Goal: Book appointment/travel/reservation

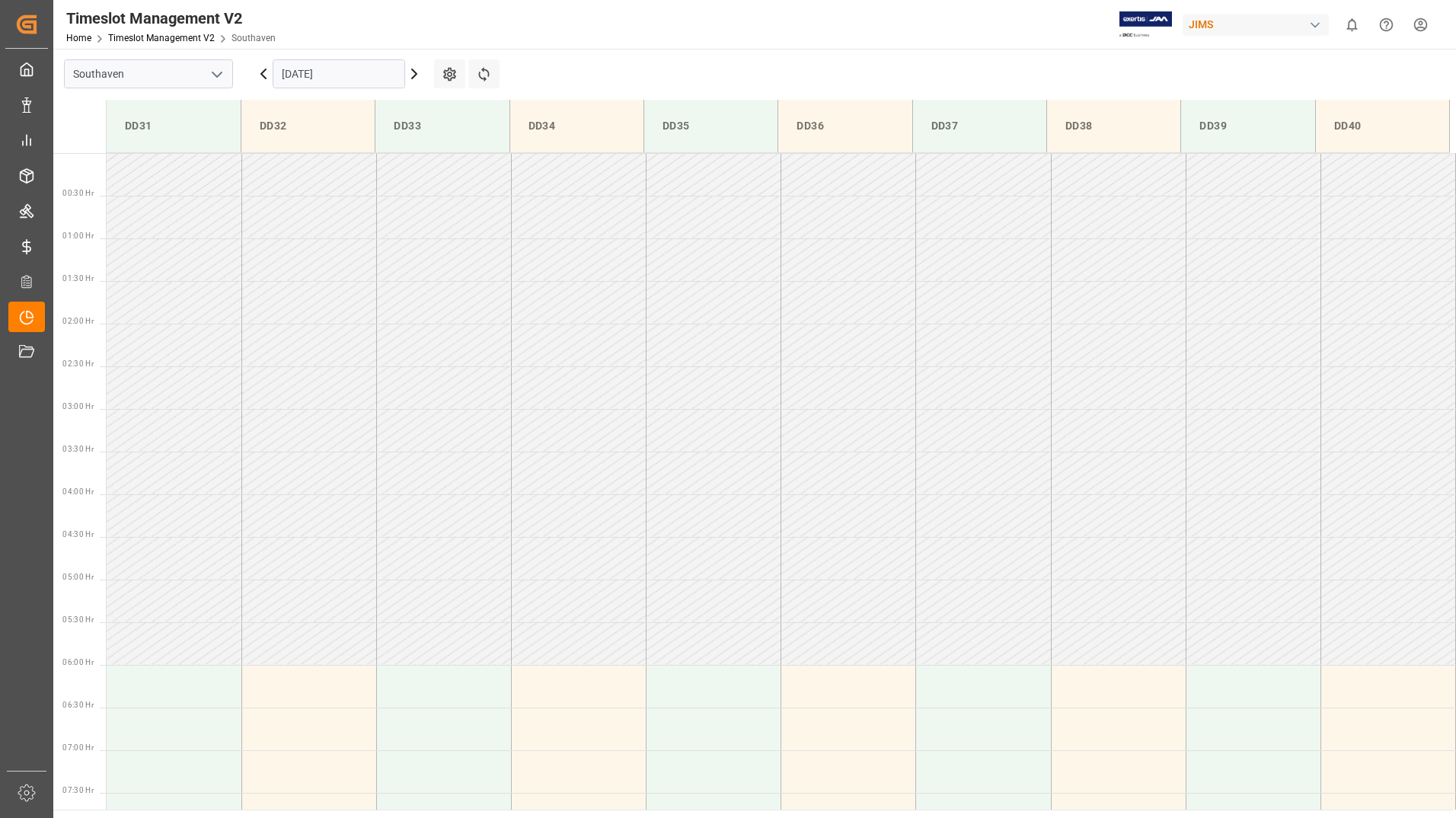
scroll to position [347, 0]
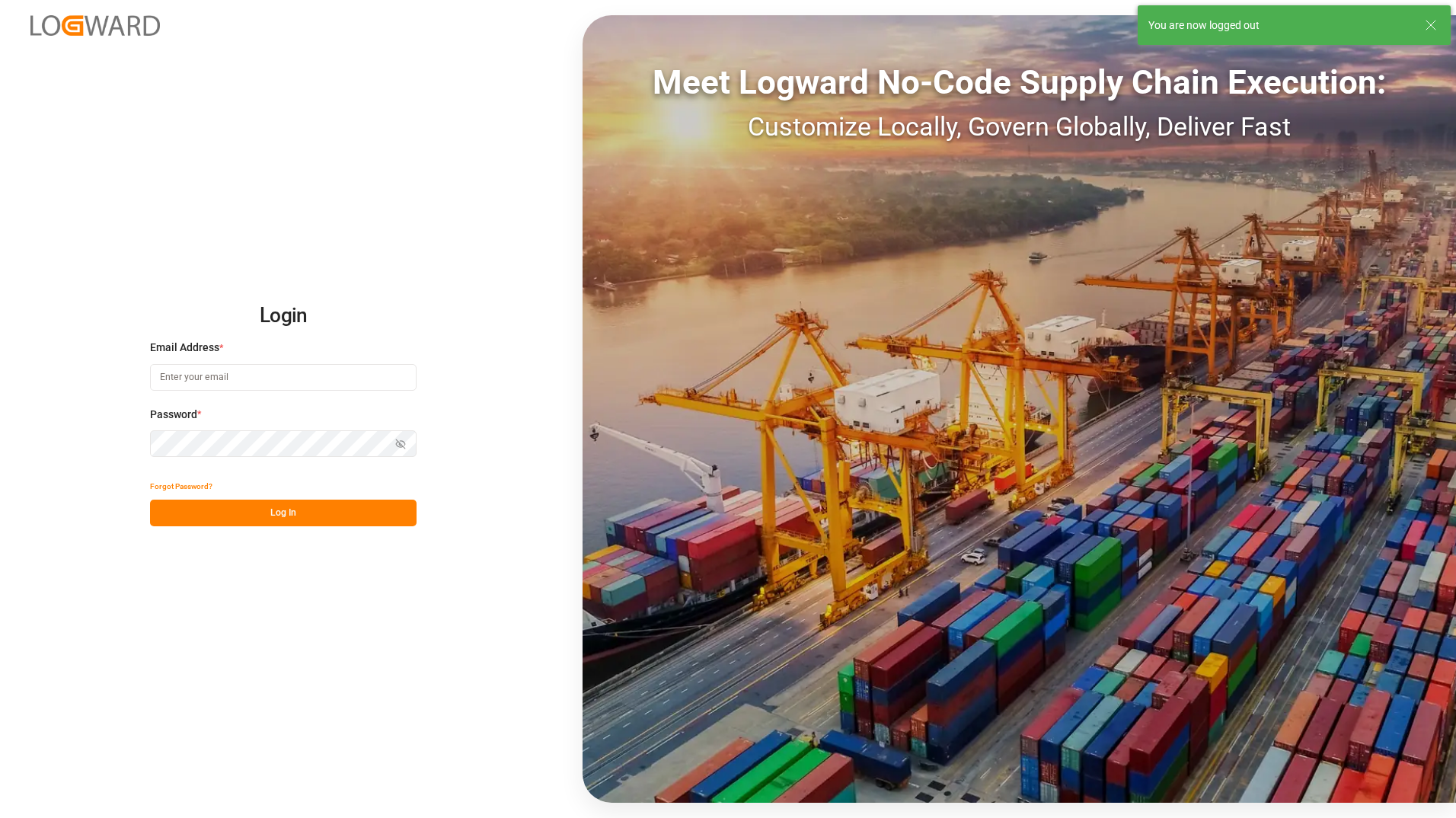
click at [248, 380] on input at bounding box center [283, 377] width 266 height 27
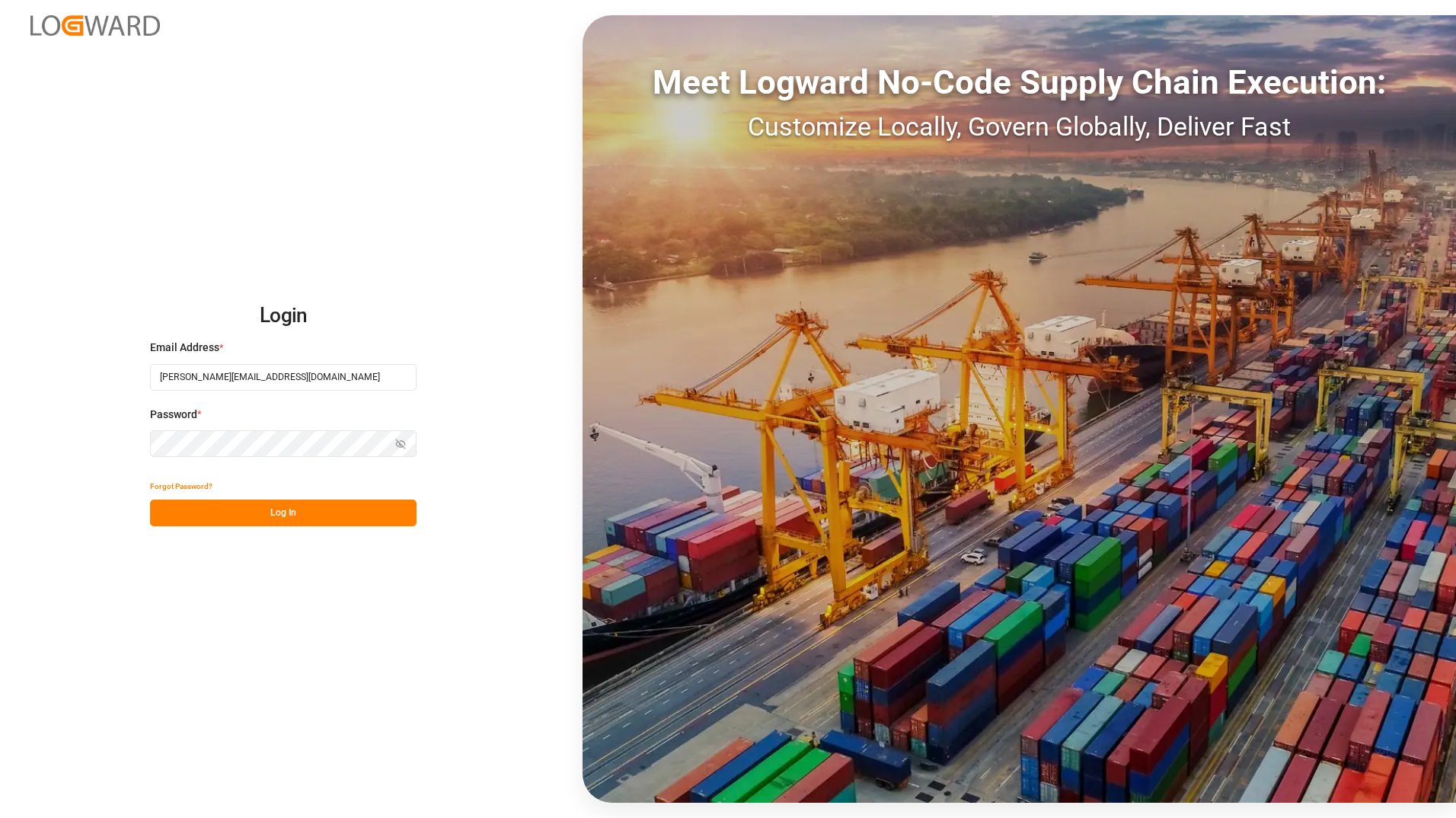
type input "[PERSON_NAME][EMAIL_ADDRESS][DOMAIN_NAME]"
click at [250, 513] on button "Log In" at bounding box center [283, 513] width 266 height 27
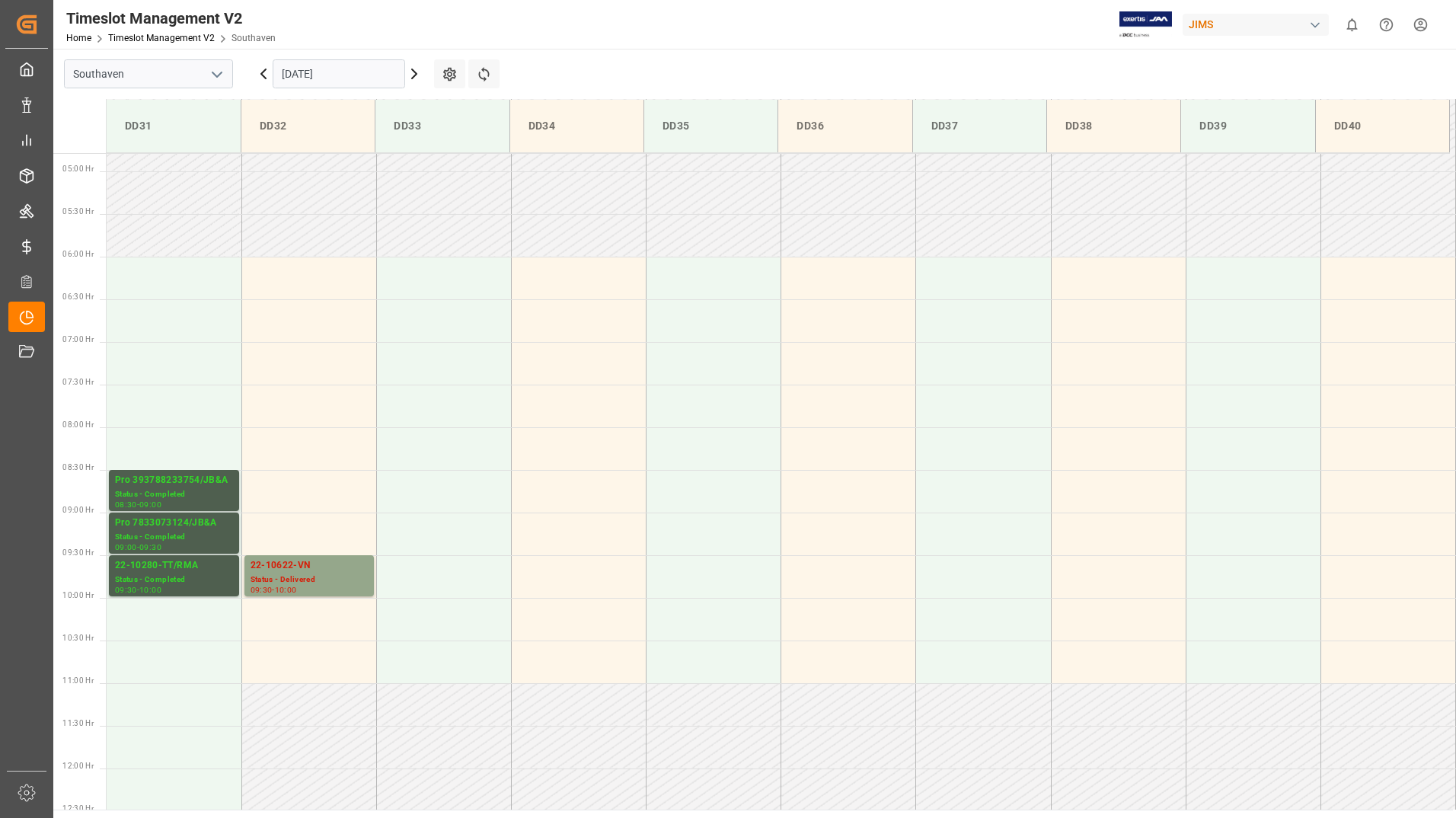
scroll to position [416, 0]
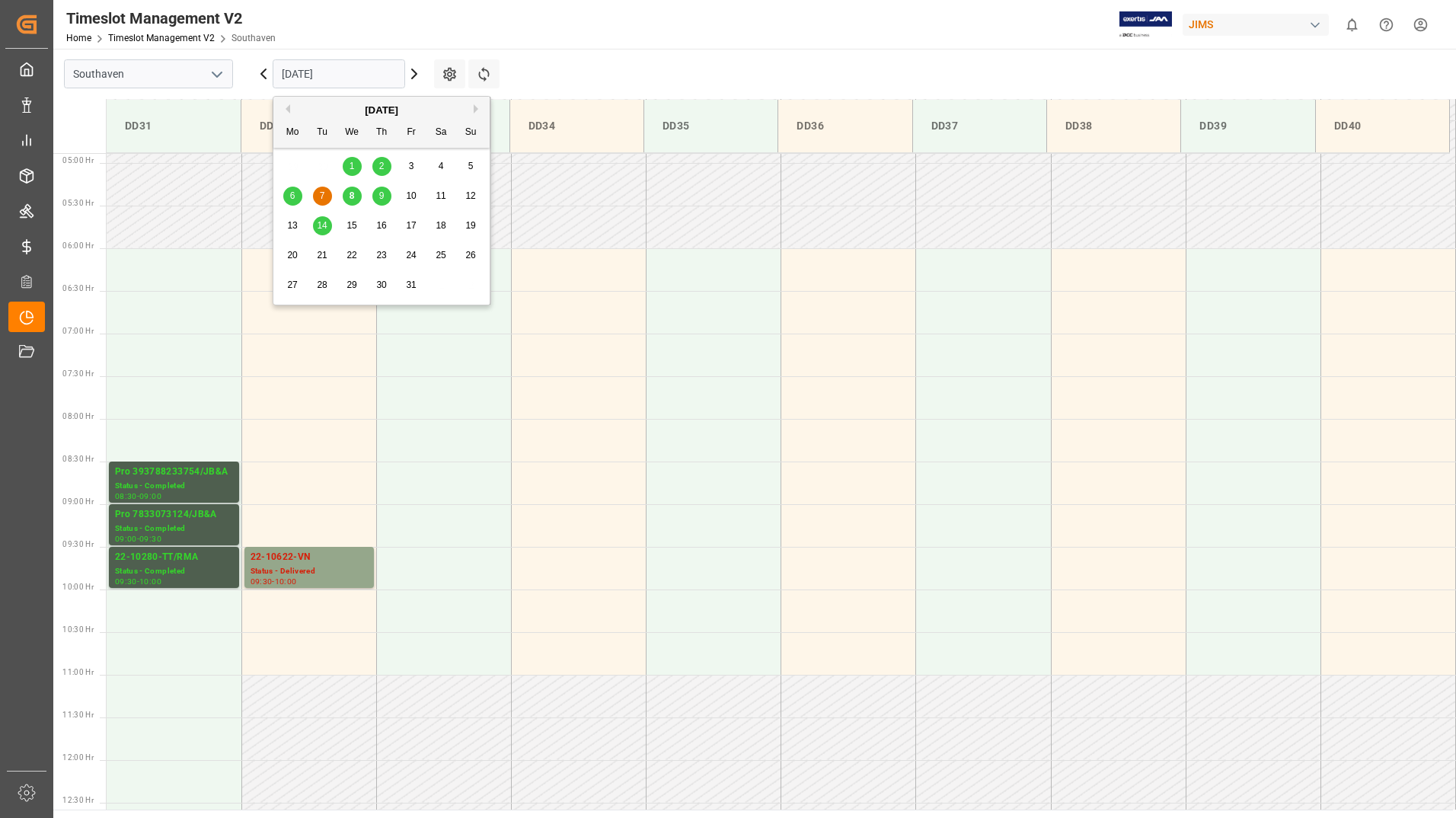
click at [353, 75] on input "[DATE]" at bounding box center [338, 74] width 132 height 29
click at [351, 196] on span "8" at bounding box center [352, 196] width 6 height 11
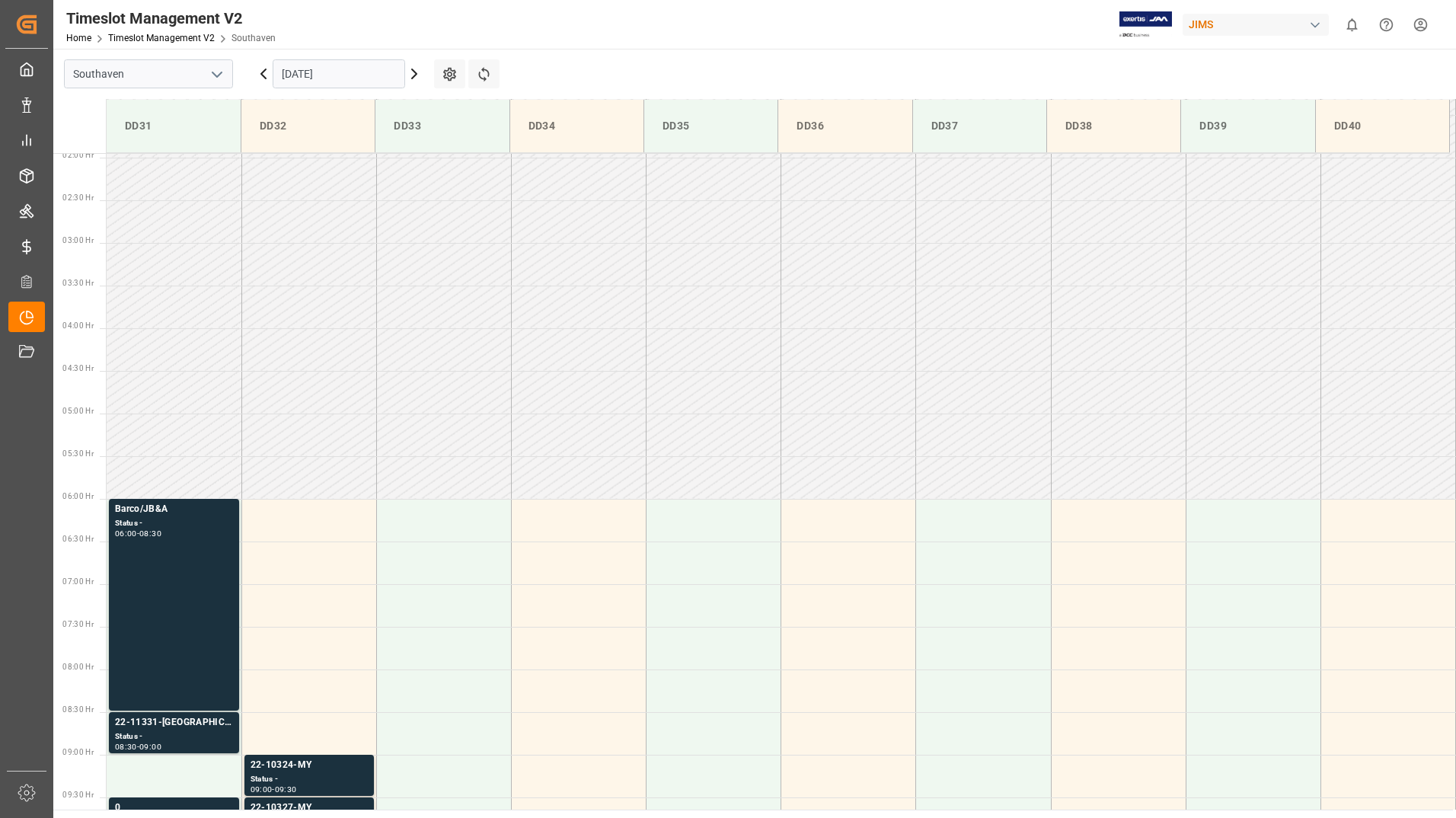
scroll to position [0, 0]
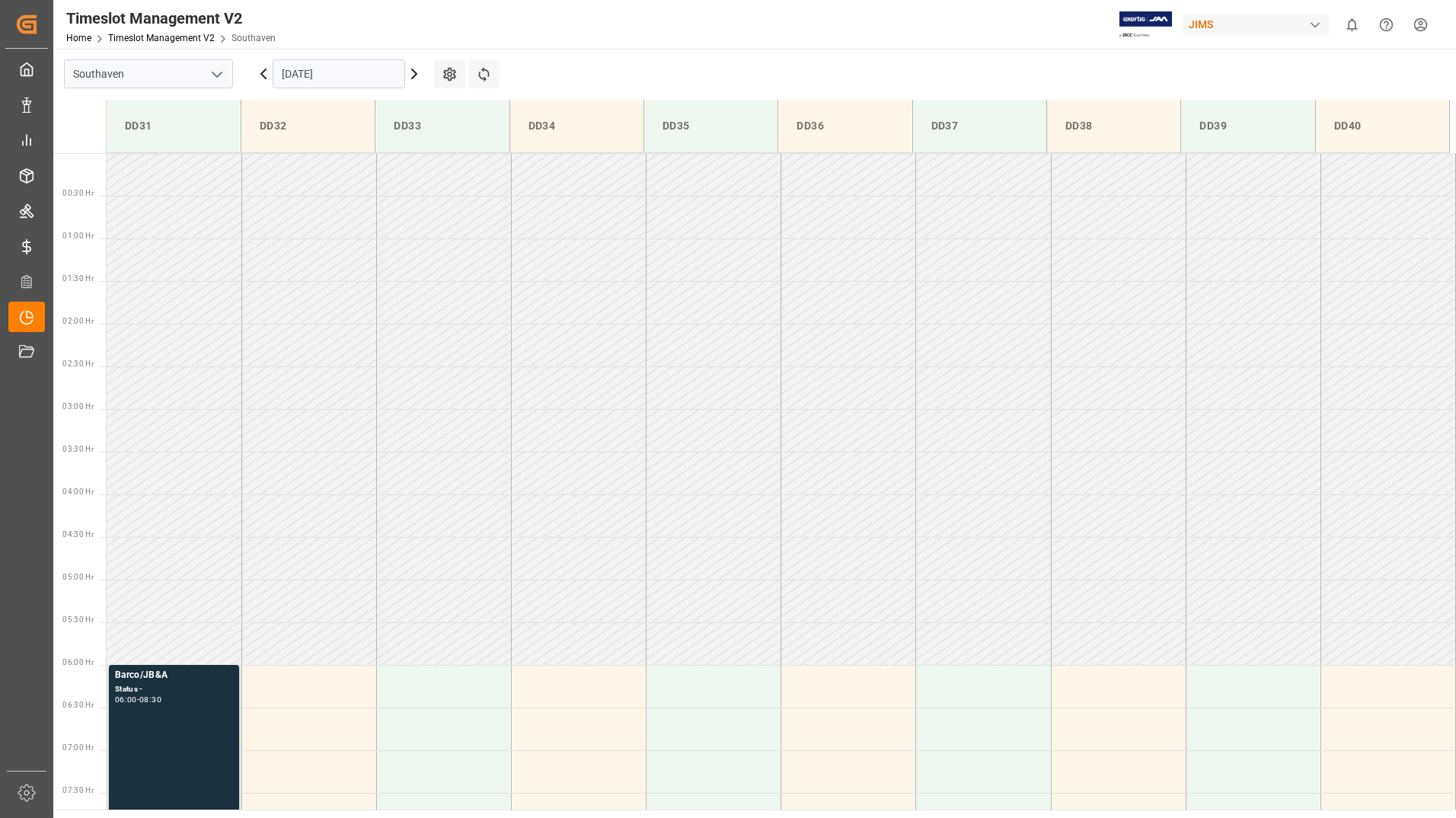
click at [360, 72] on input "[DATE]" at bounding box center [338, 74] width 132 height 29
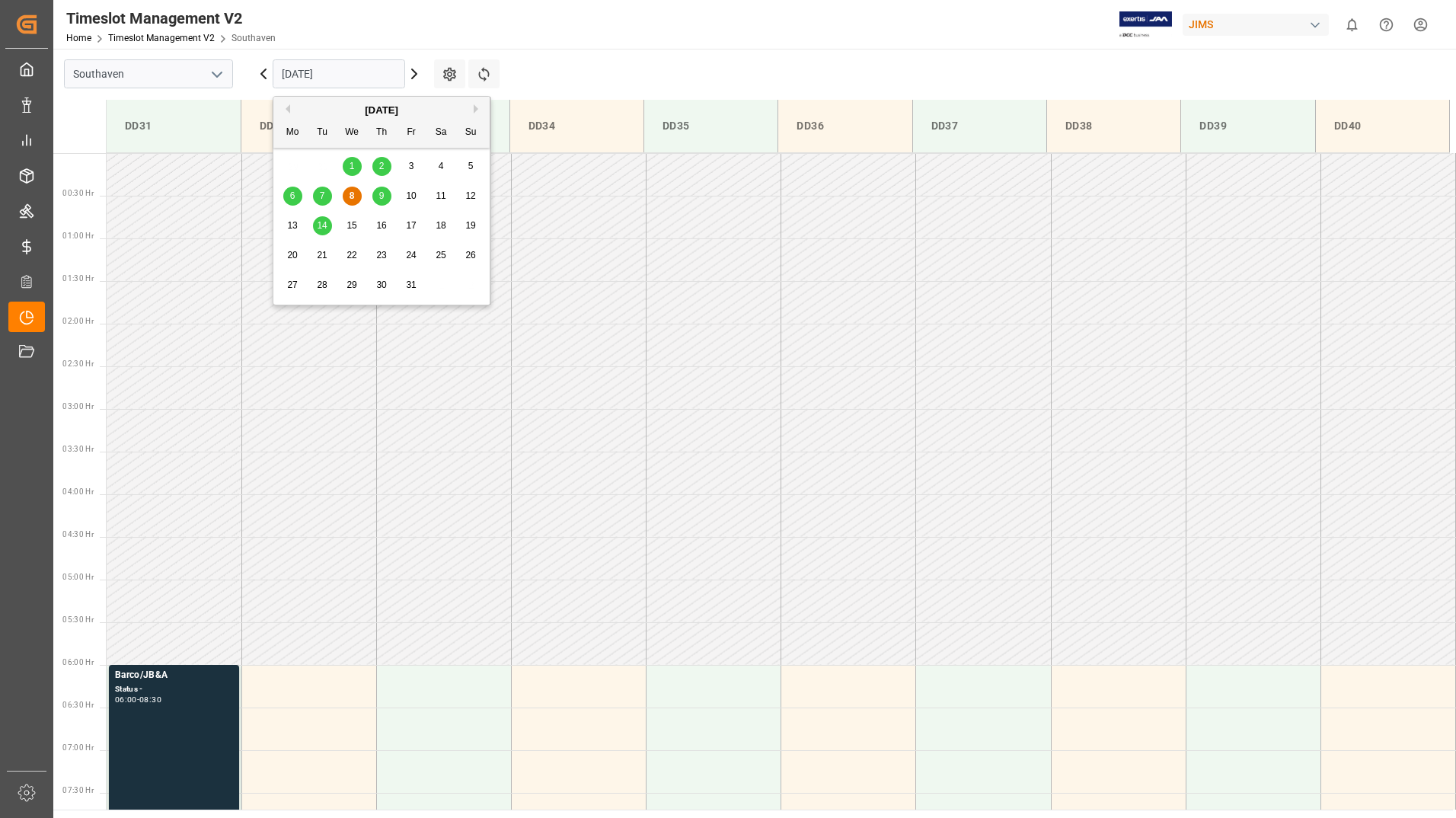
click at [384, 198] on span "9" at bounding box center [381, 196] width 6 height 11
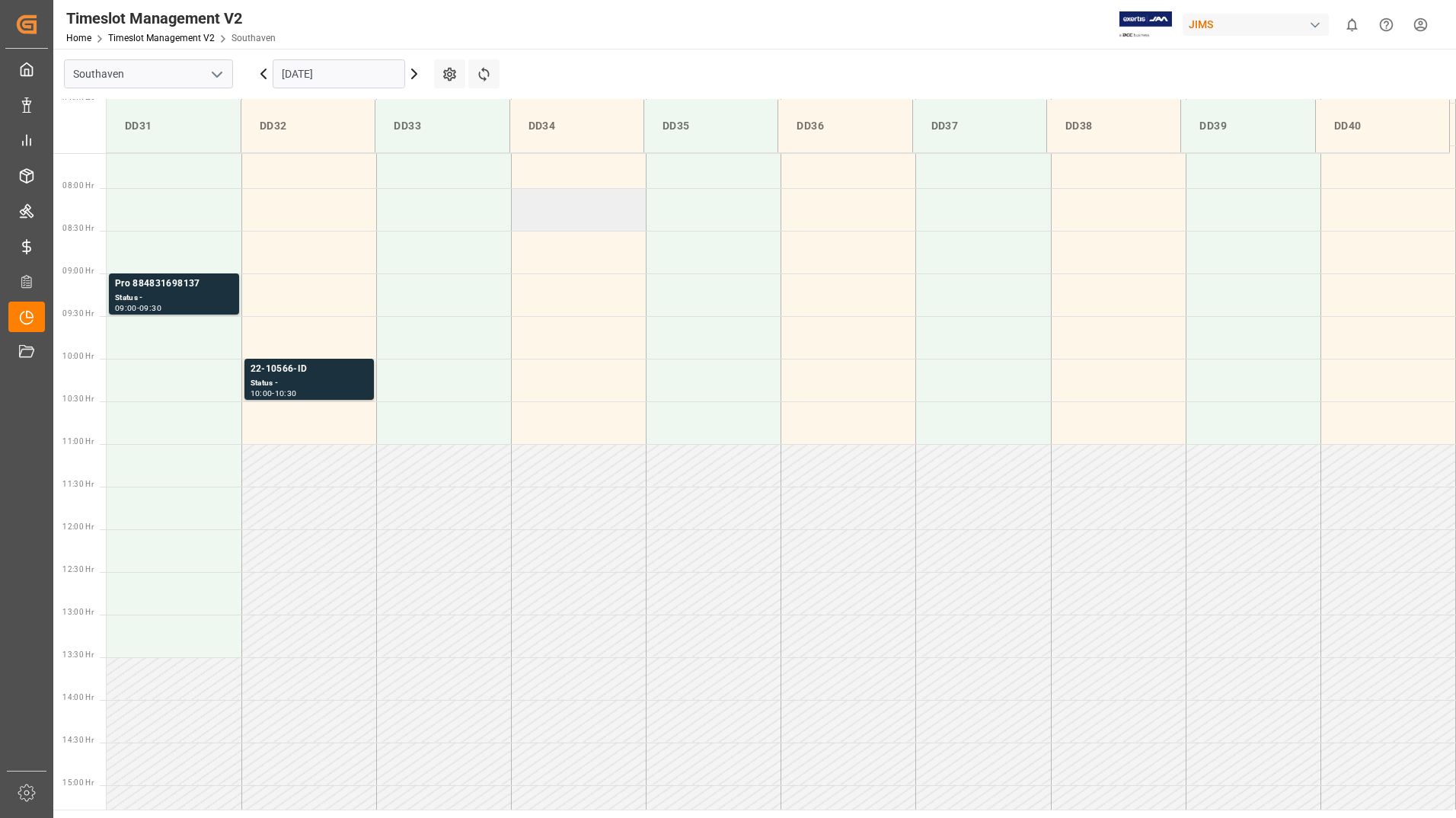
scroll to position [609, 0]
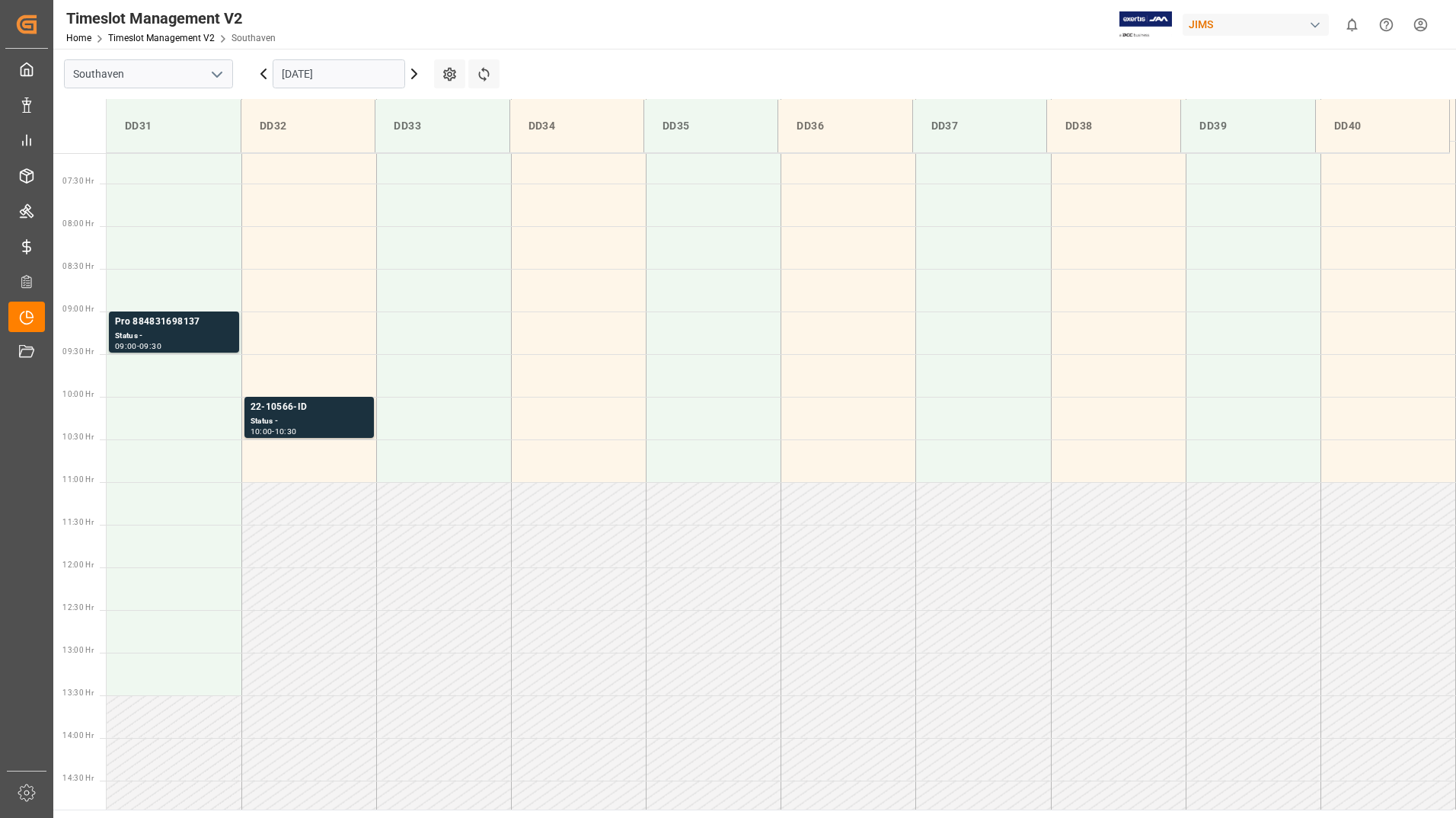
click at [350, 72] on input "[DATE]" at bounding box center [338, 74] width 132 height 29
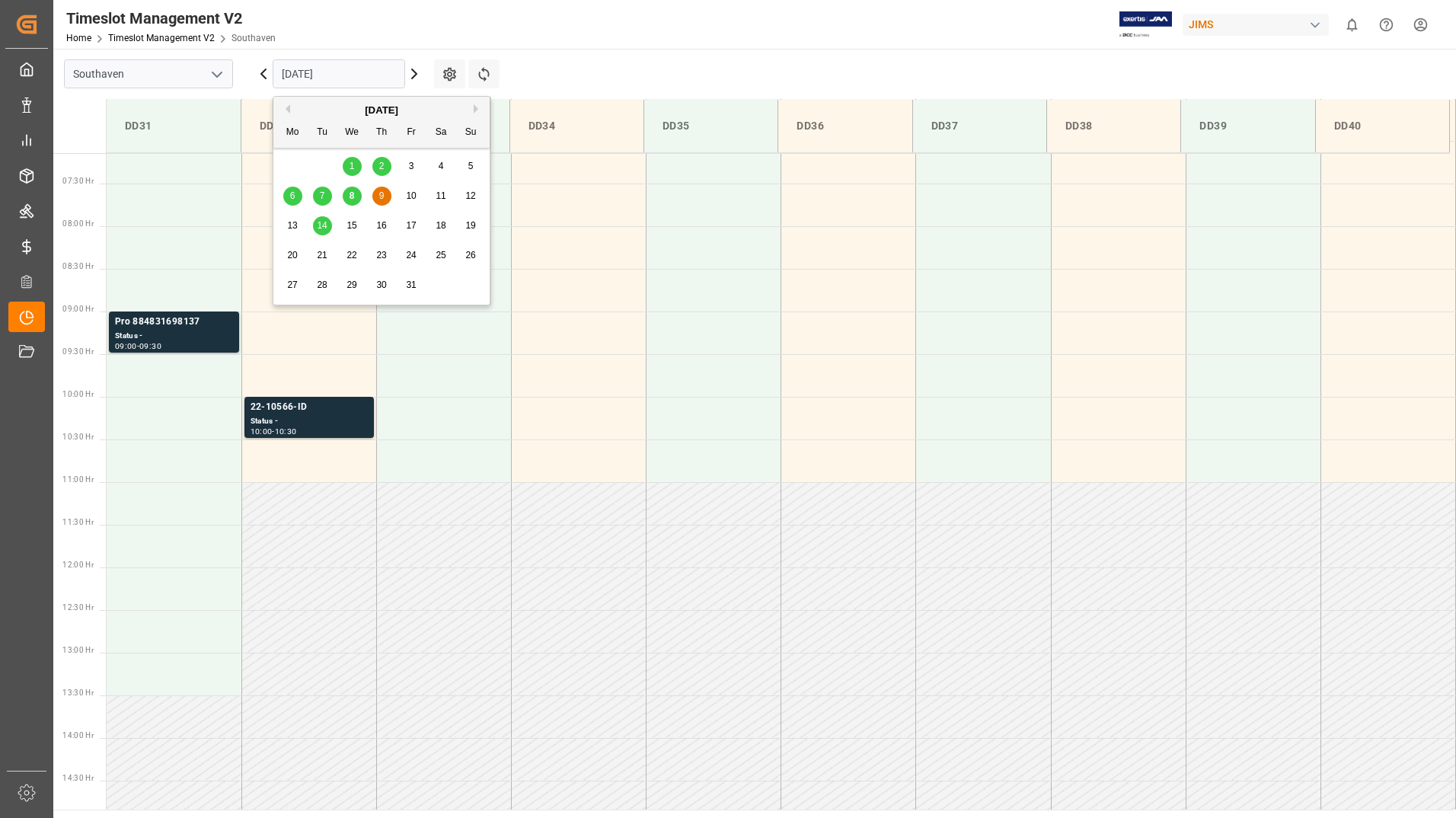
click at [411, 194] on span "10" at bounding box center [411, 196] width 10 height 11
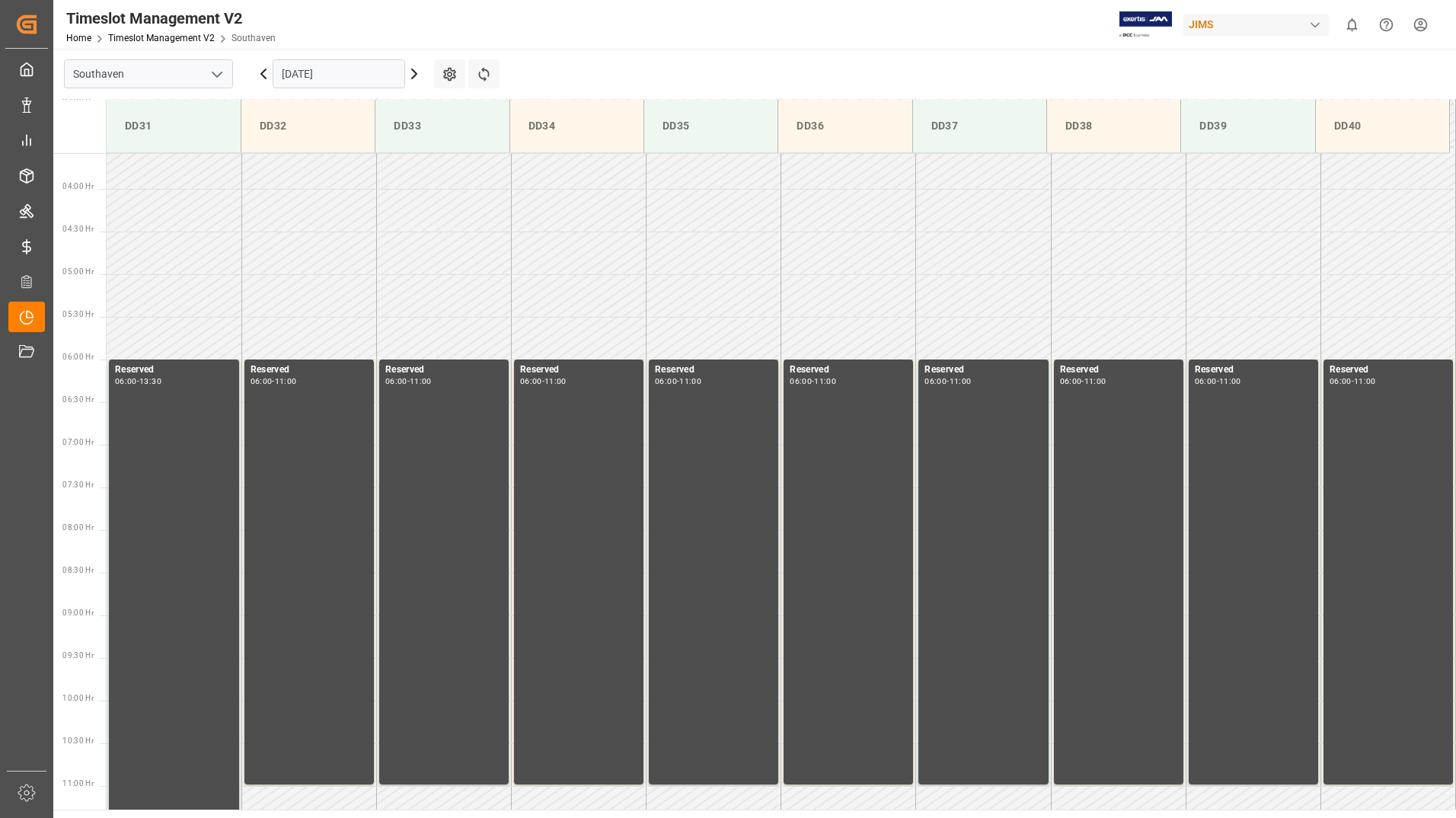
scroll to position [416, 0]
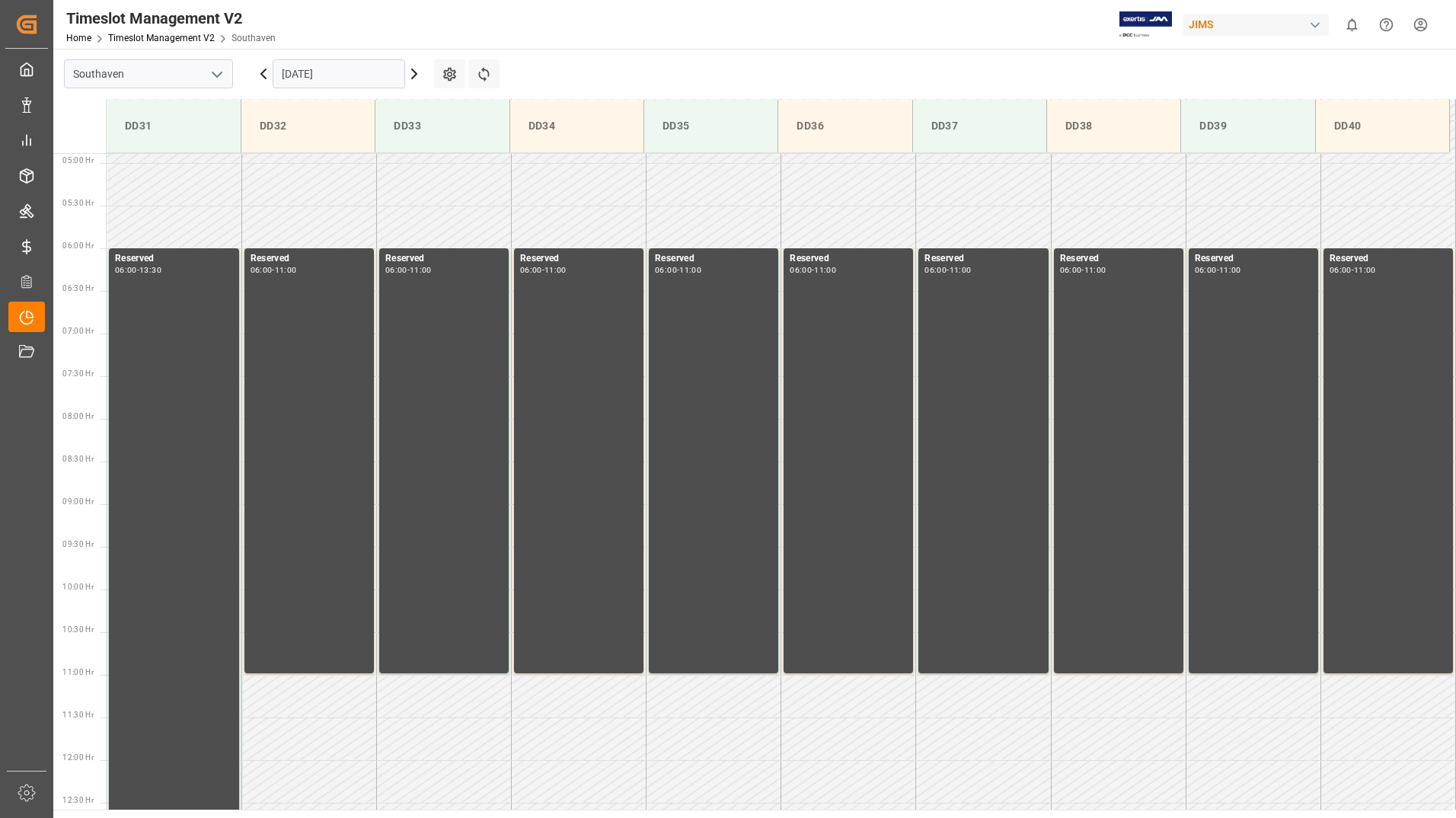
click at [339, 75] on input "[DATE]" at bounding box center [338, 74] width 132 height 29
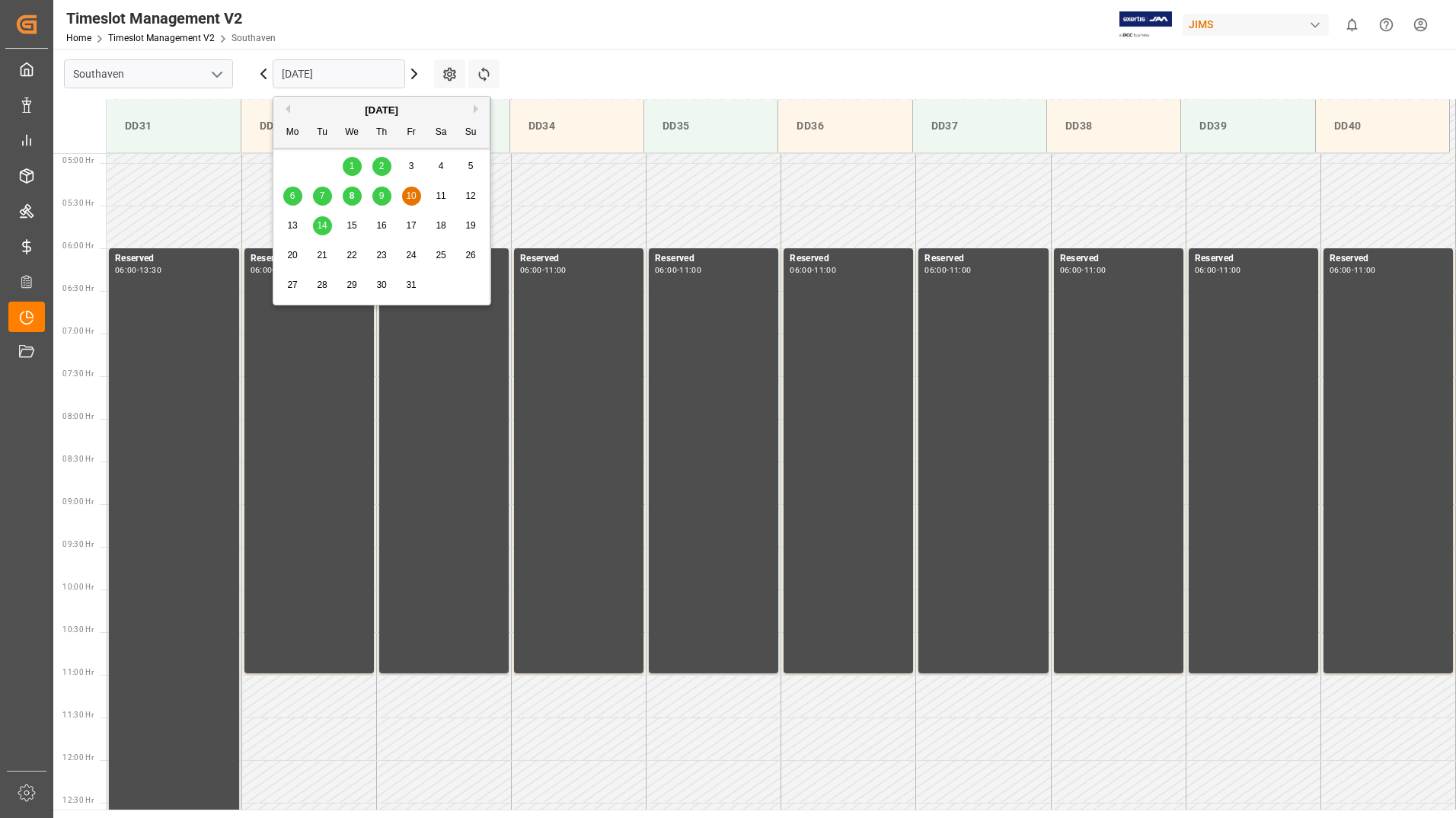
click at [381, 196] on span "9" at bounding box center [381, 196] width 6 height 11
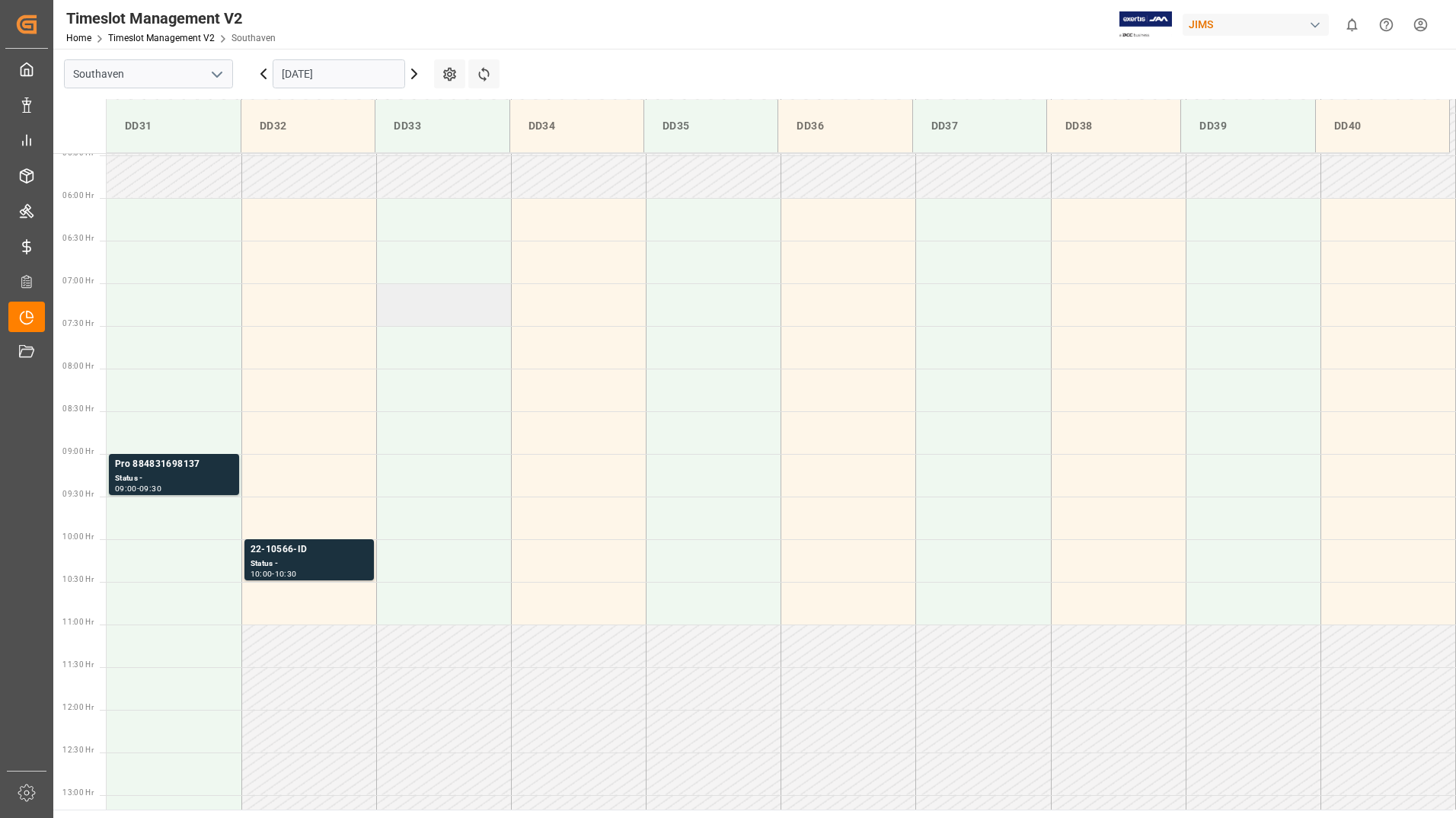
scroll to position [493, 0]
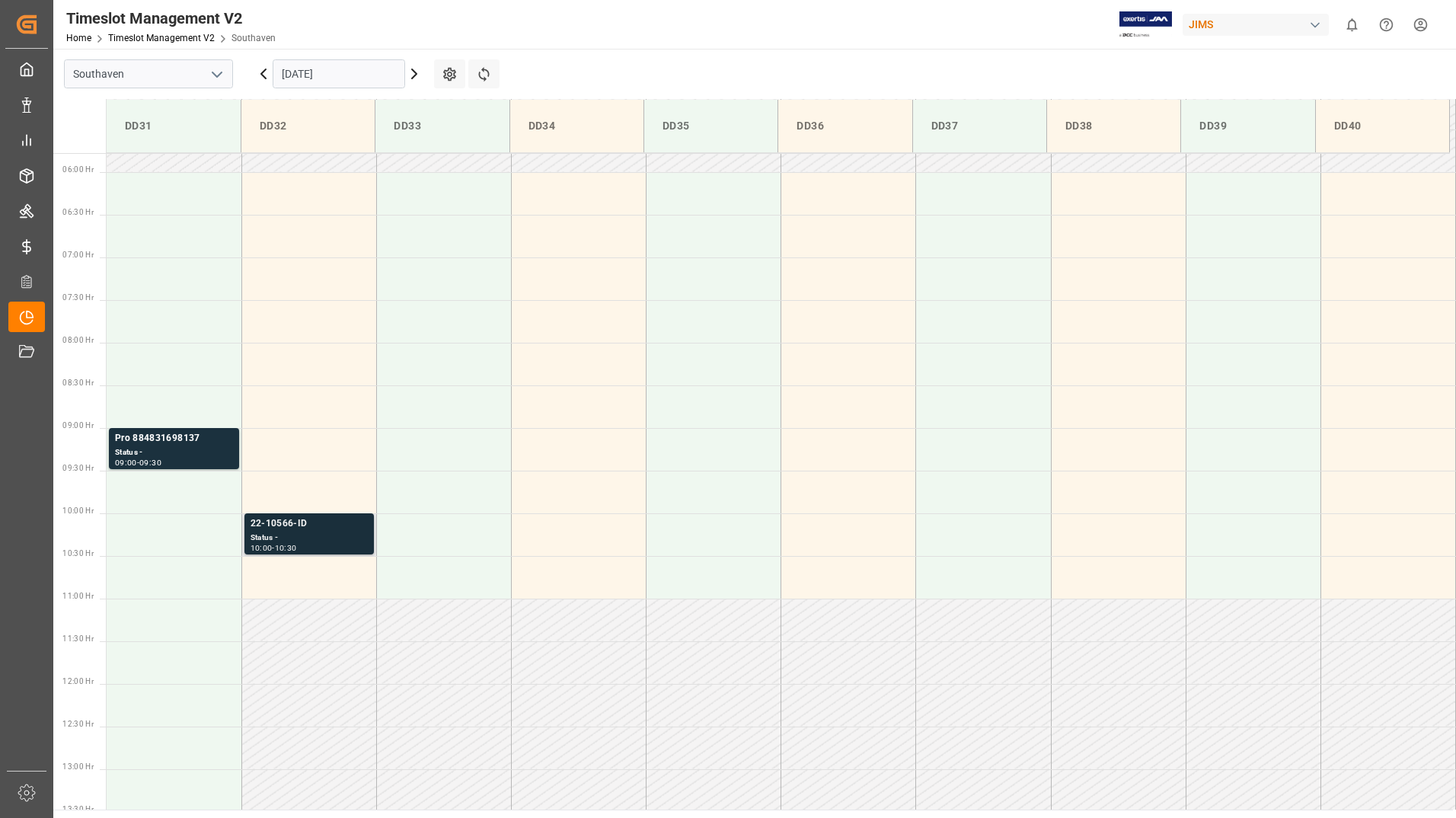
click at [346, 543] on div "Status -" at bounding box center [309, 538] width 118 height 13
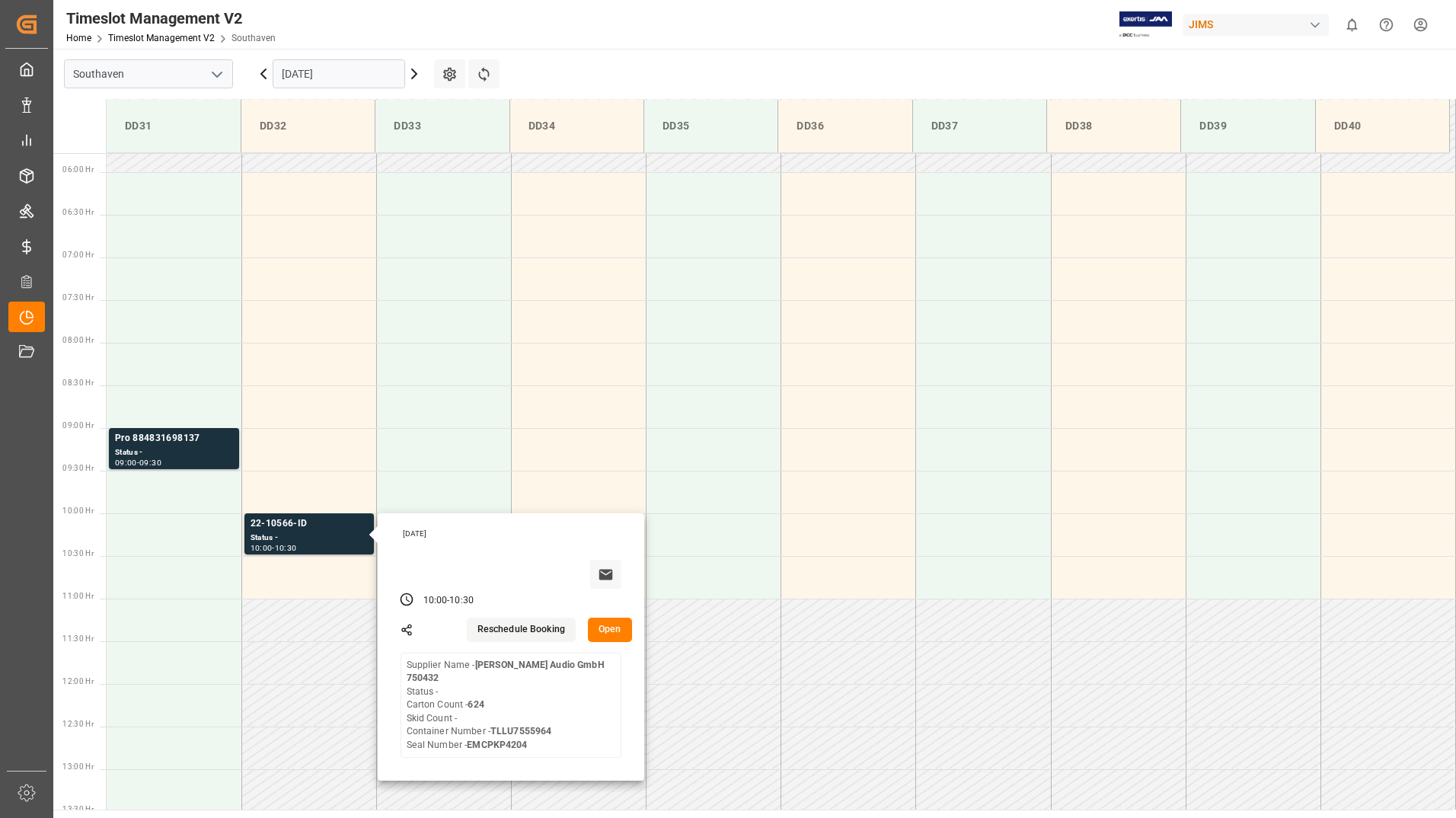
click at [368, 73] on input "[DATE]" at bounding box center [338, 74] width 132 height 29
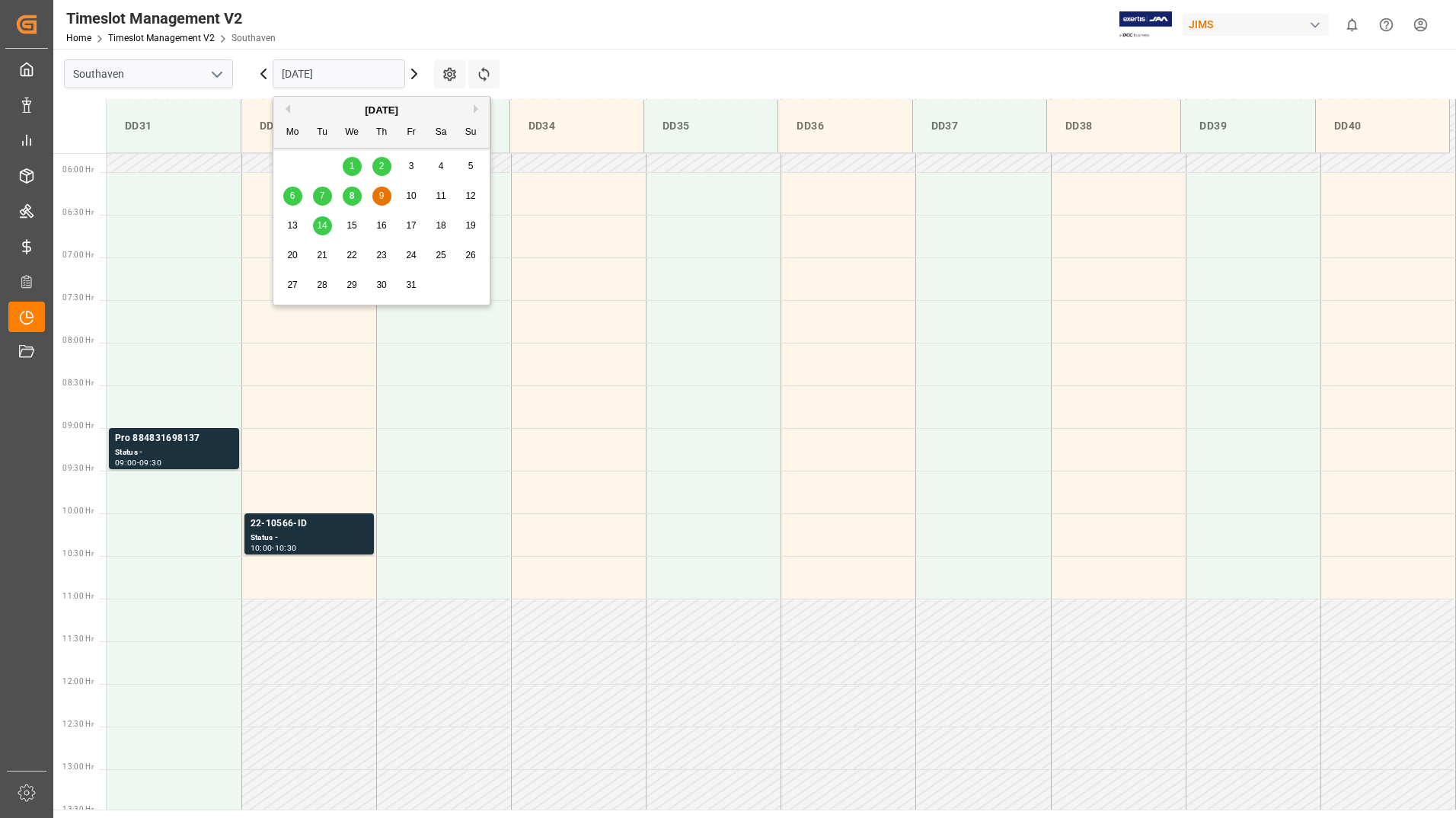
click at [353, 194] on span "8" at bounding box center [352, 196] width 6 height 11
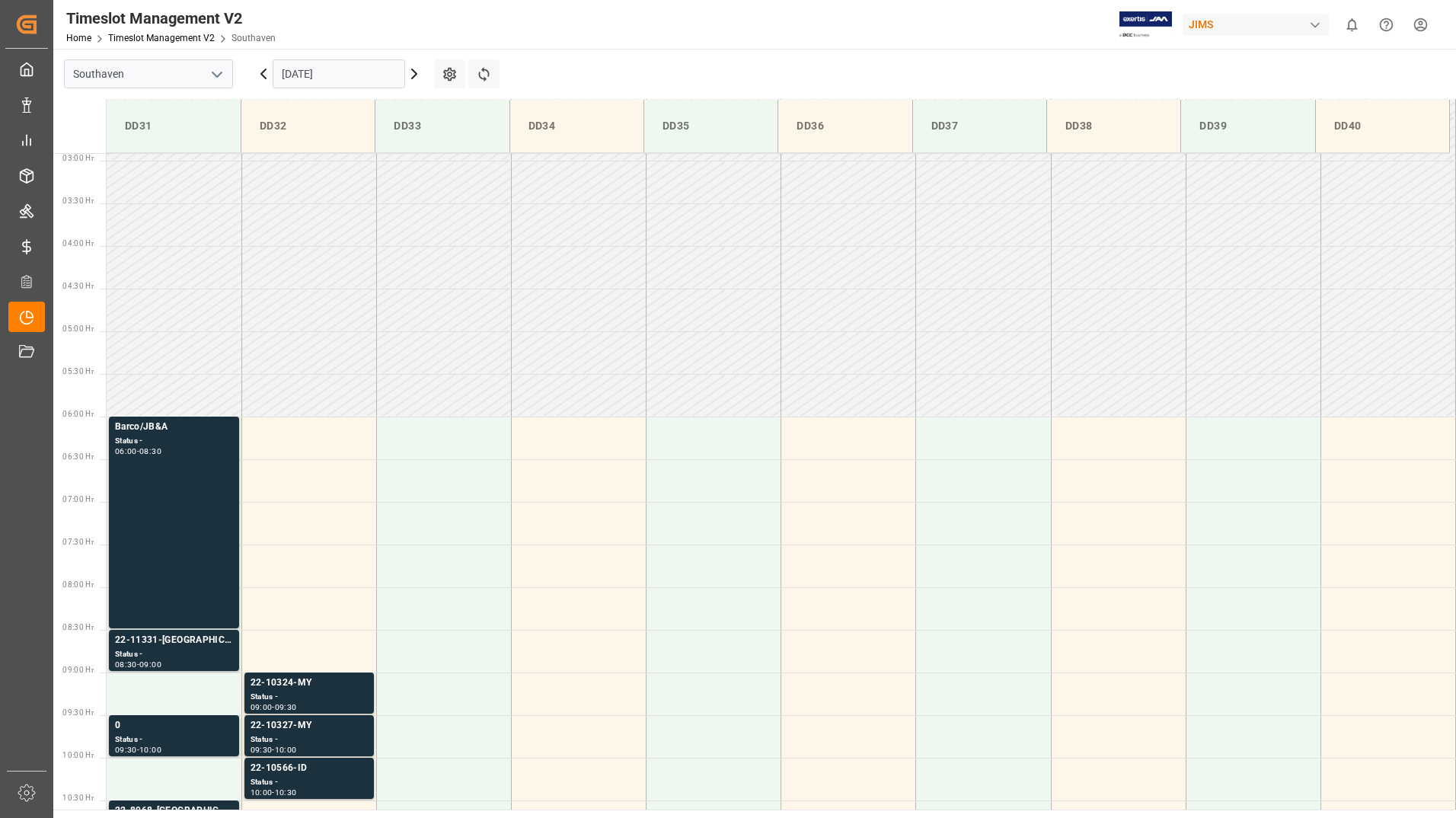
scroll to position [416, 0]
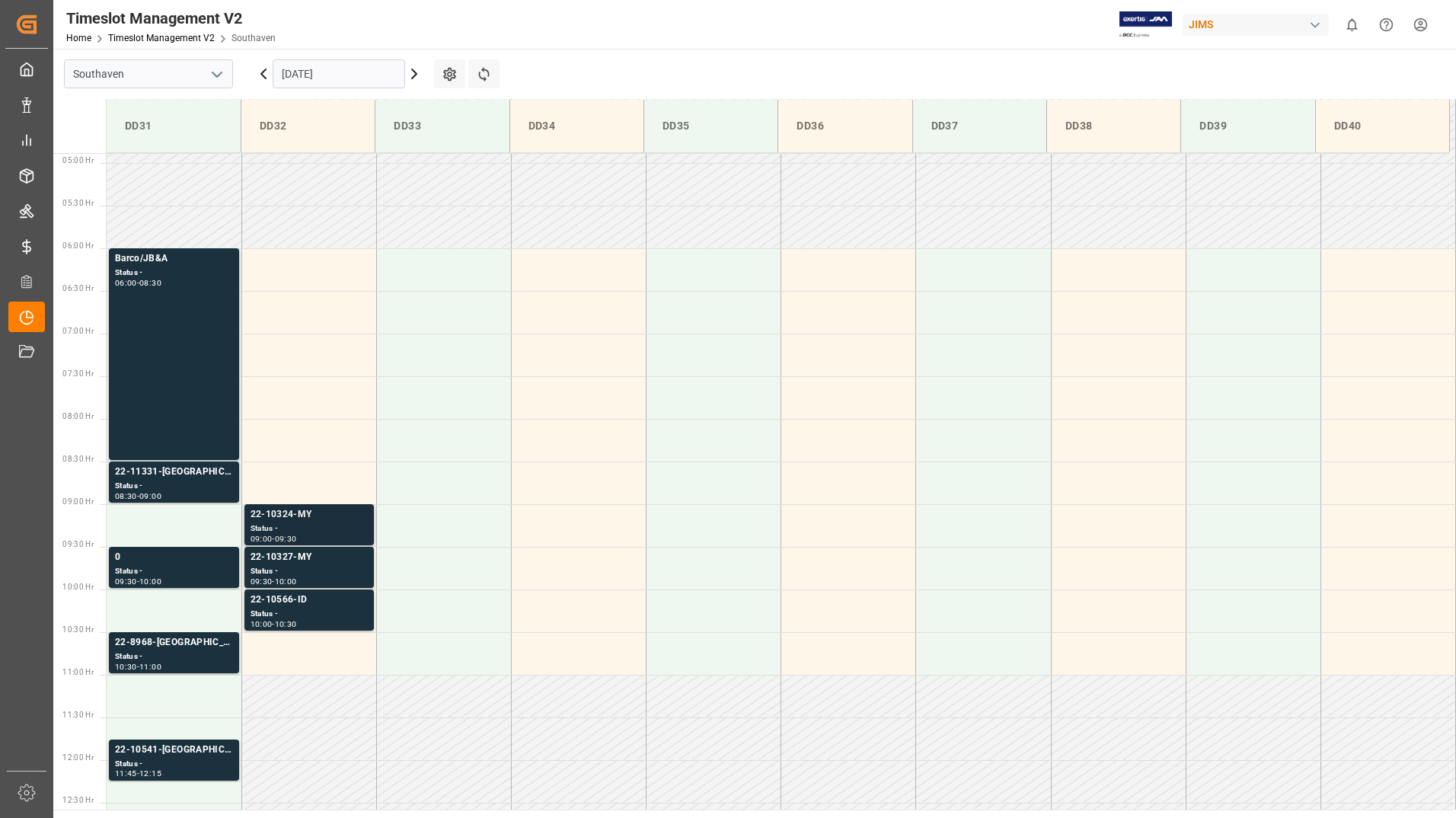
click at [336, 525] on div "Status -" at bounding box center [309, 529] width 118 height 13
click at [340, 562] on div "22-10327-MY" at bounding box center [309, 558] width 118 height 15
click at [343, 614] on div "Status -" at bounding box center [309, 614] width 118 height 13
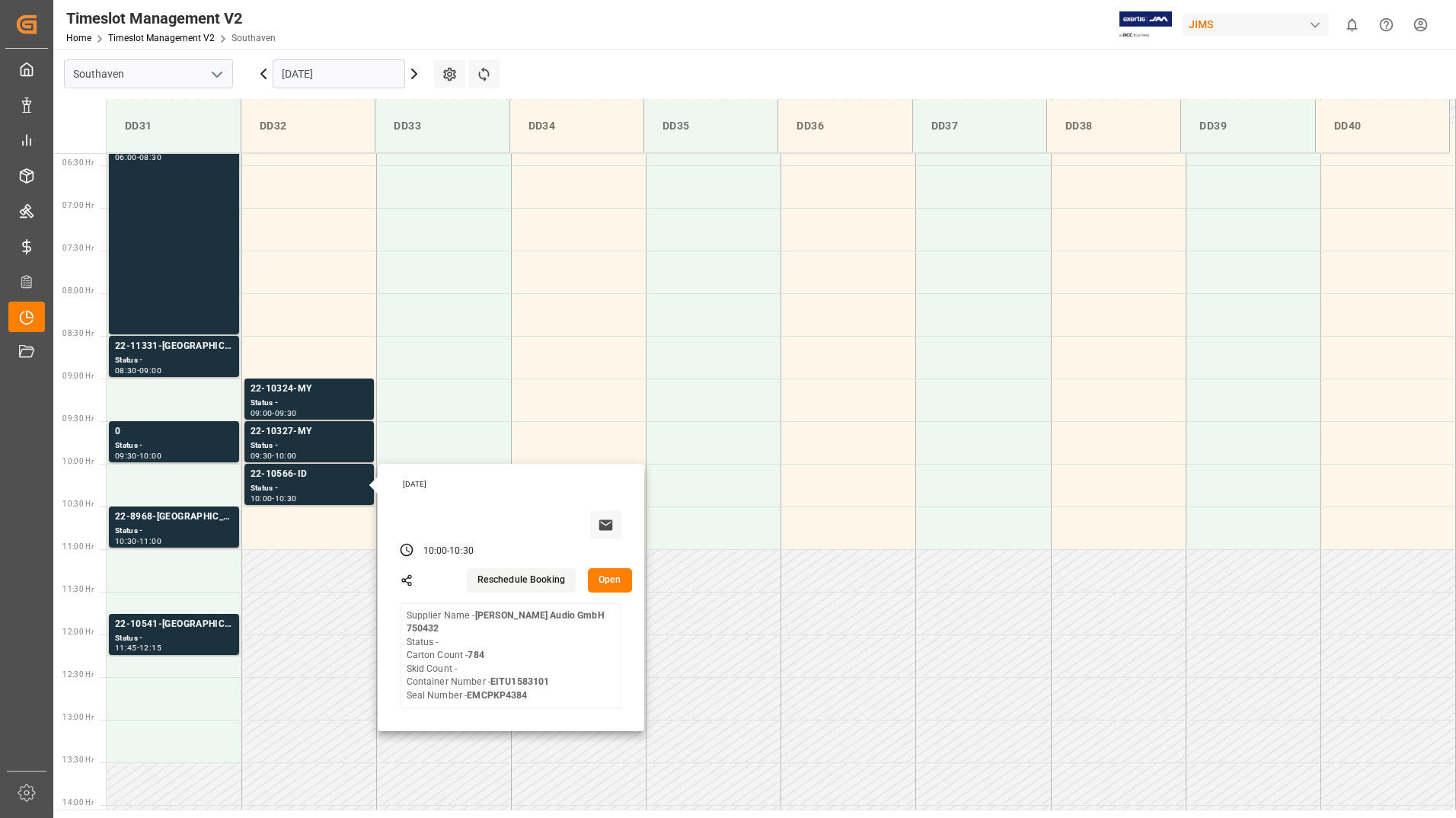
scroll to position [569, 0]
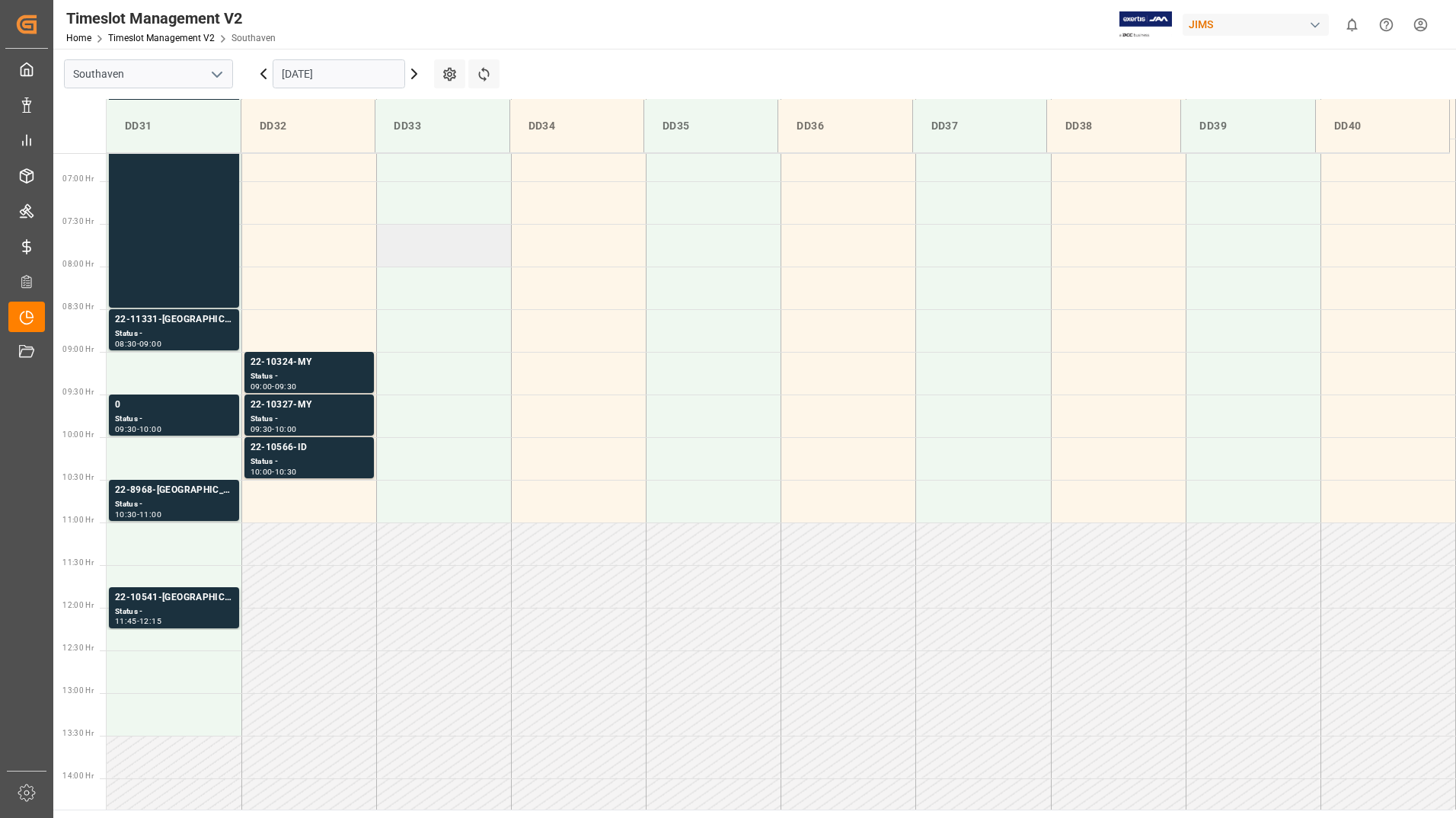
click at [456, 253] on td at bounding box center [444, 245] width 135 height 43
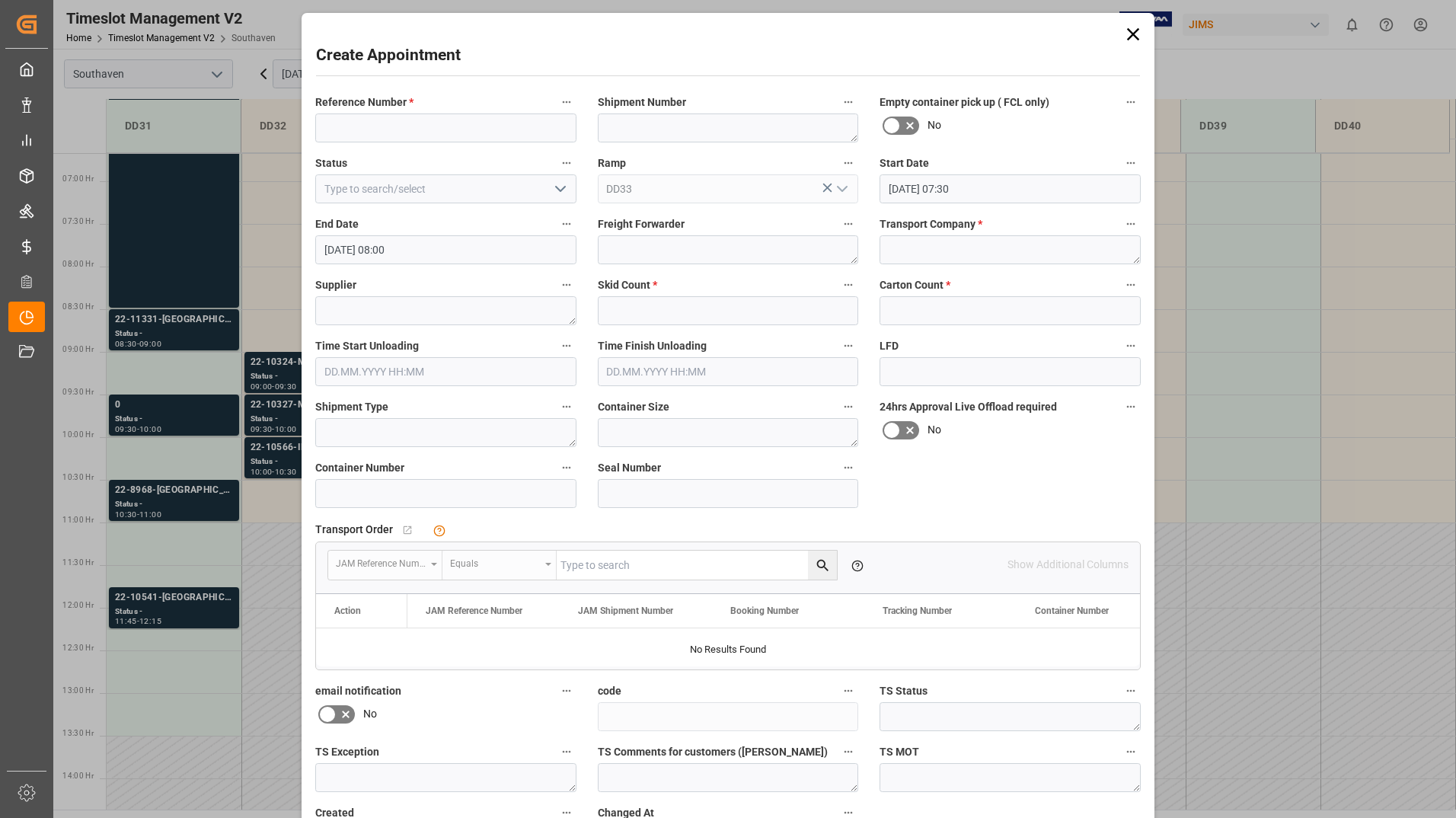
click at [1136, 36] on icon at bounding box center [1133, 34] width 21 height 21
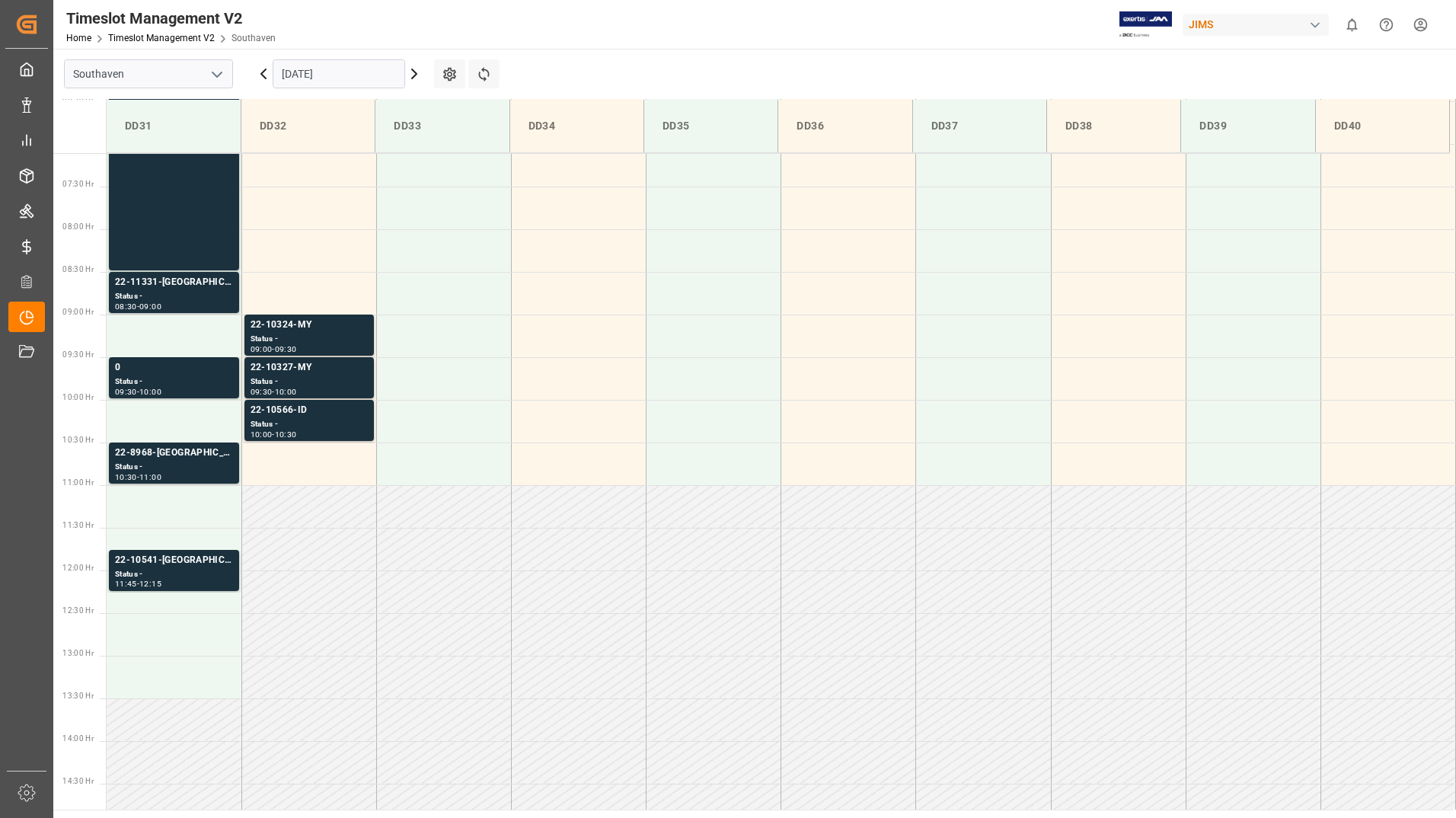
scroll to position [609, 0]
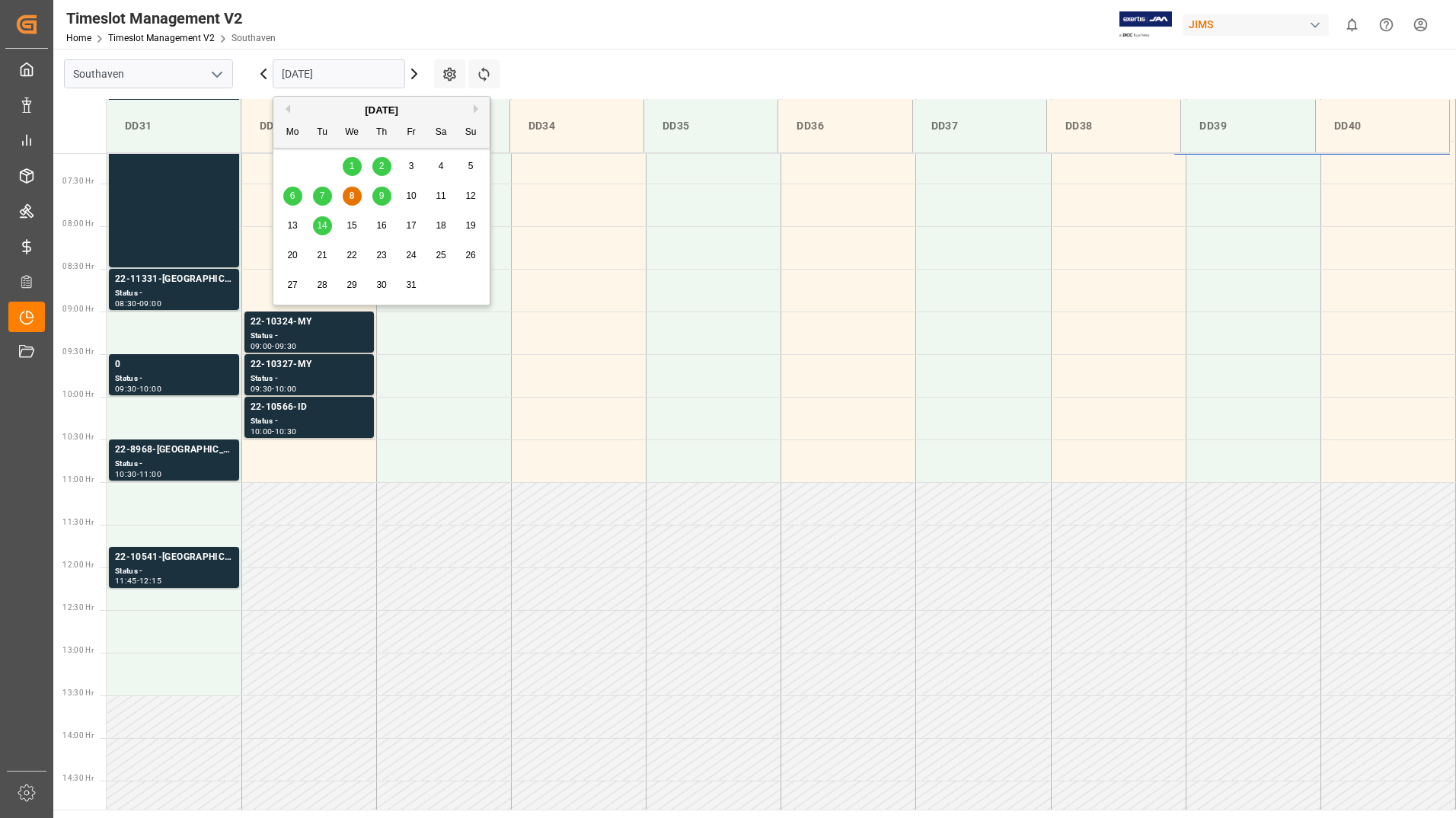
click at [353, 78] on input "[DATE]" at bounding box center [338, 74] width 132 height 29
click at [380, 197] on span "9" at bounding box center [381, 196] width 6 height 11
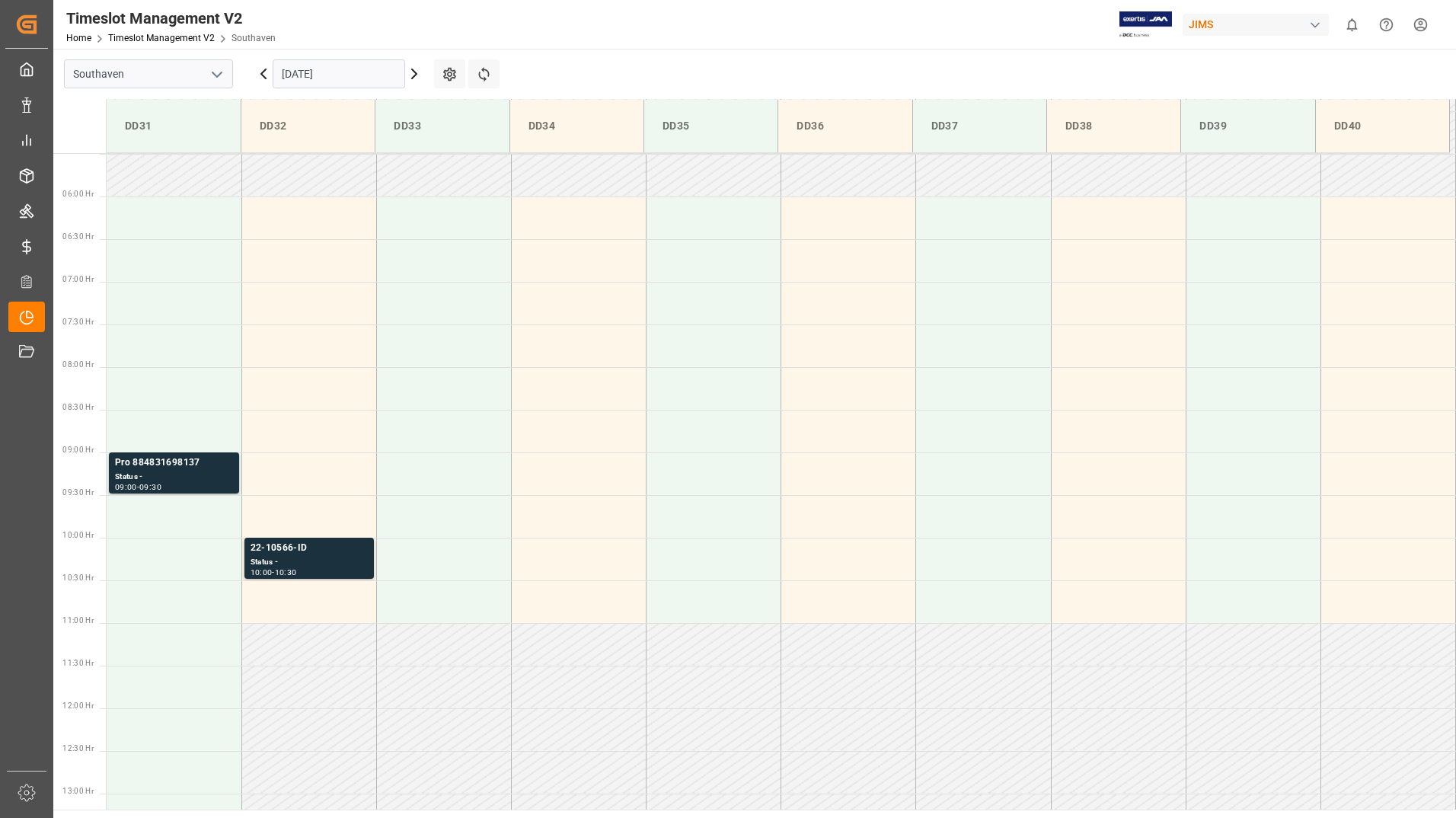
scroll to position [502, 0]
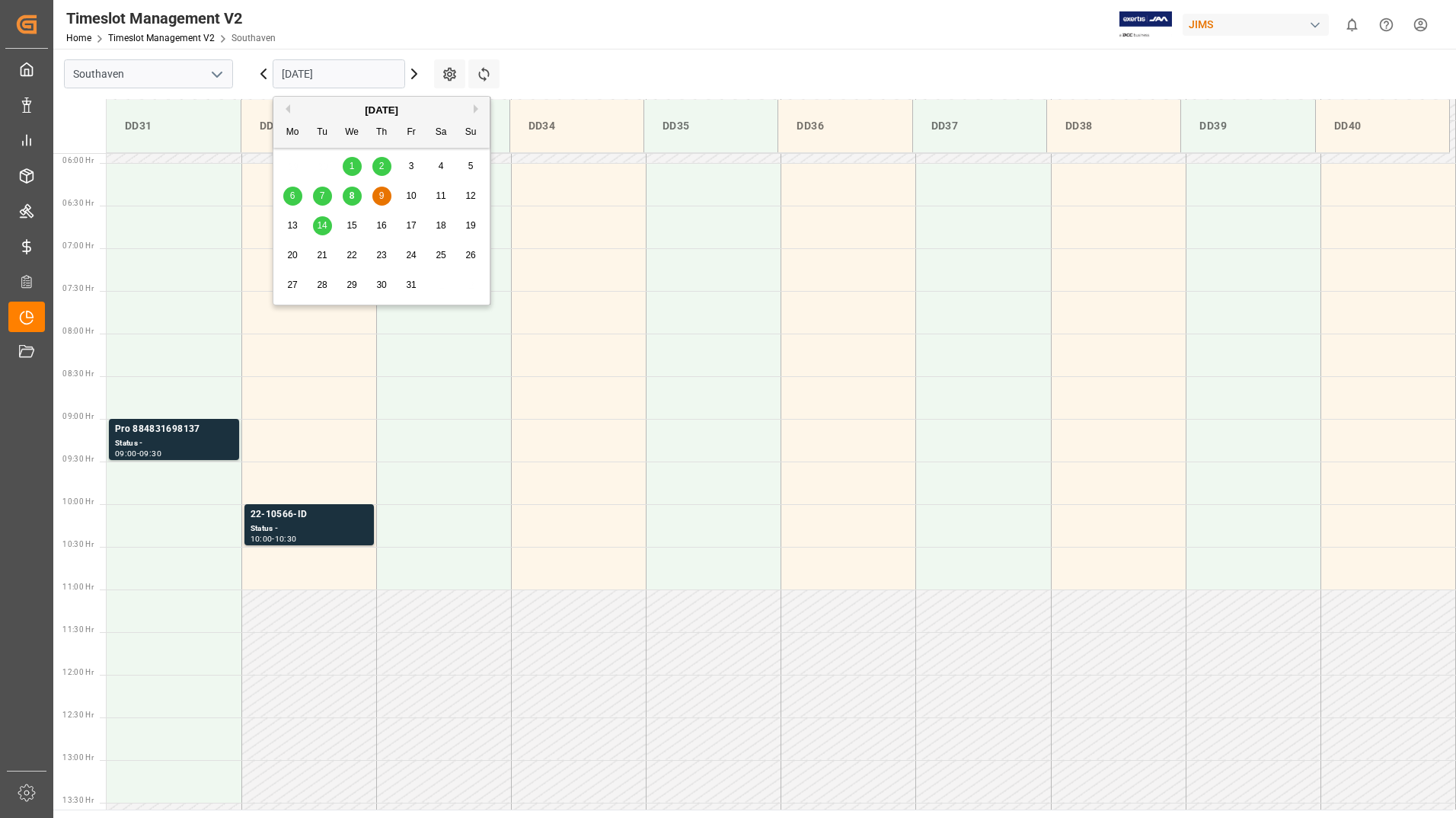
click at [347, 80] on input "[DATE]" at bounding box center [338, 74] width 132 height 29
click at [325, 225] on span "14" at bounding box center [321, 225] width 10 height 11
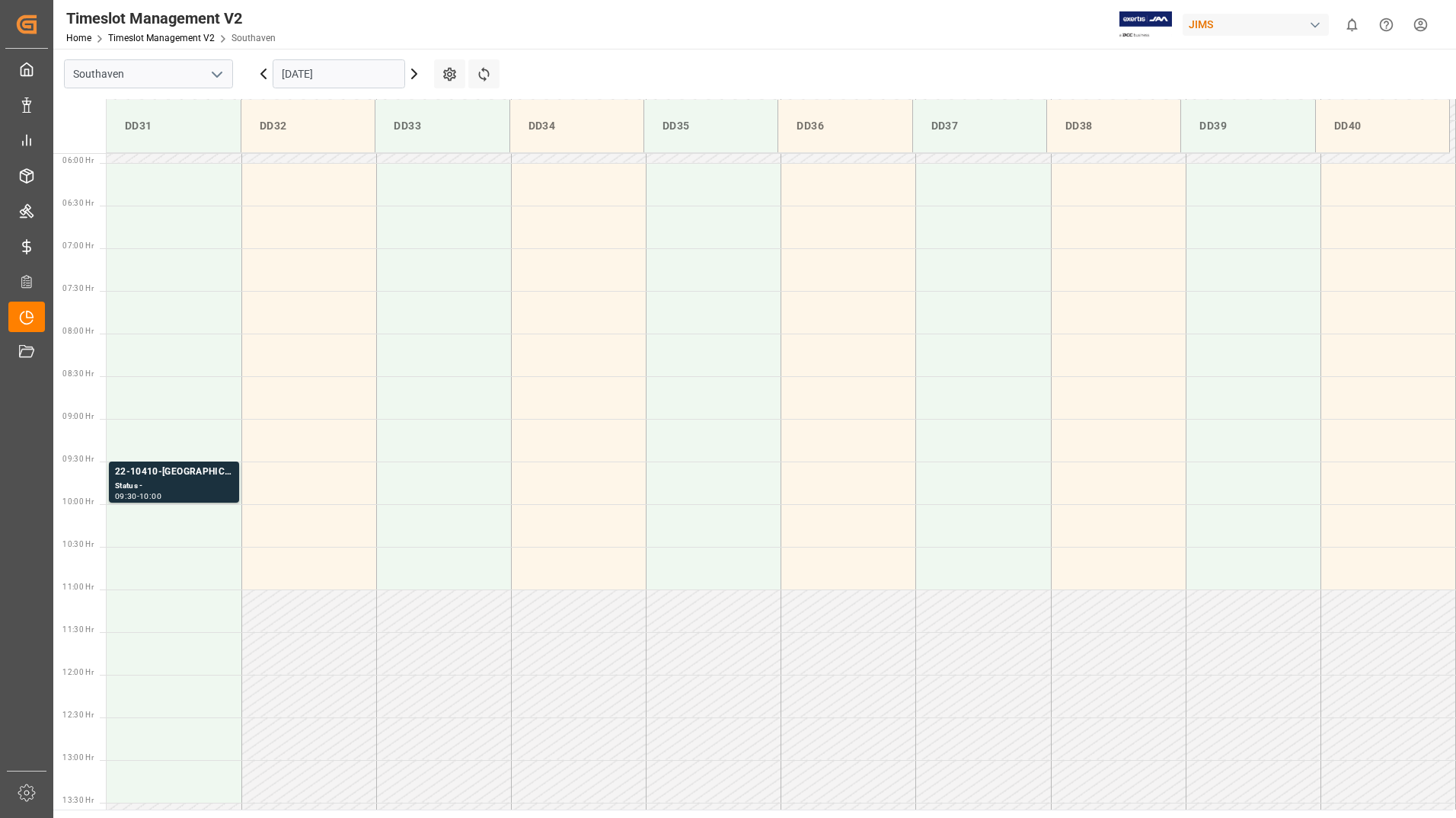
click at [352, 75] on input "[DATE]" at bounding box center [338, 74] width 132 height 29
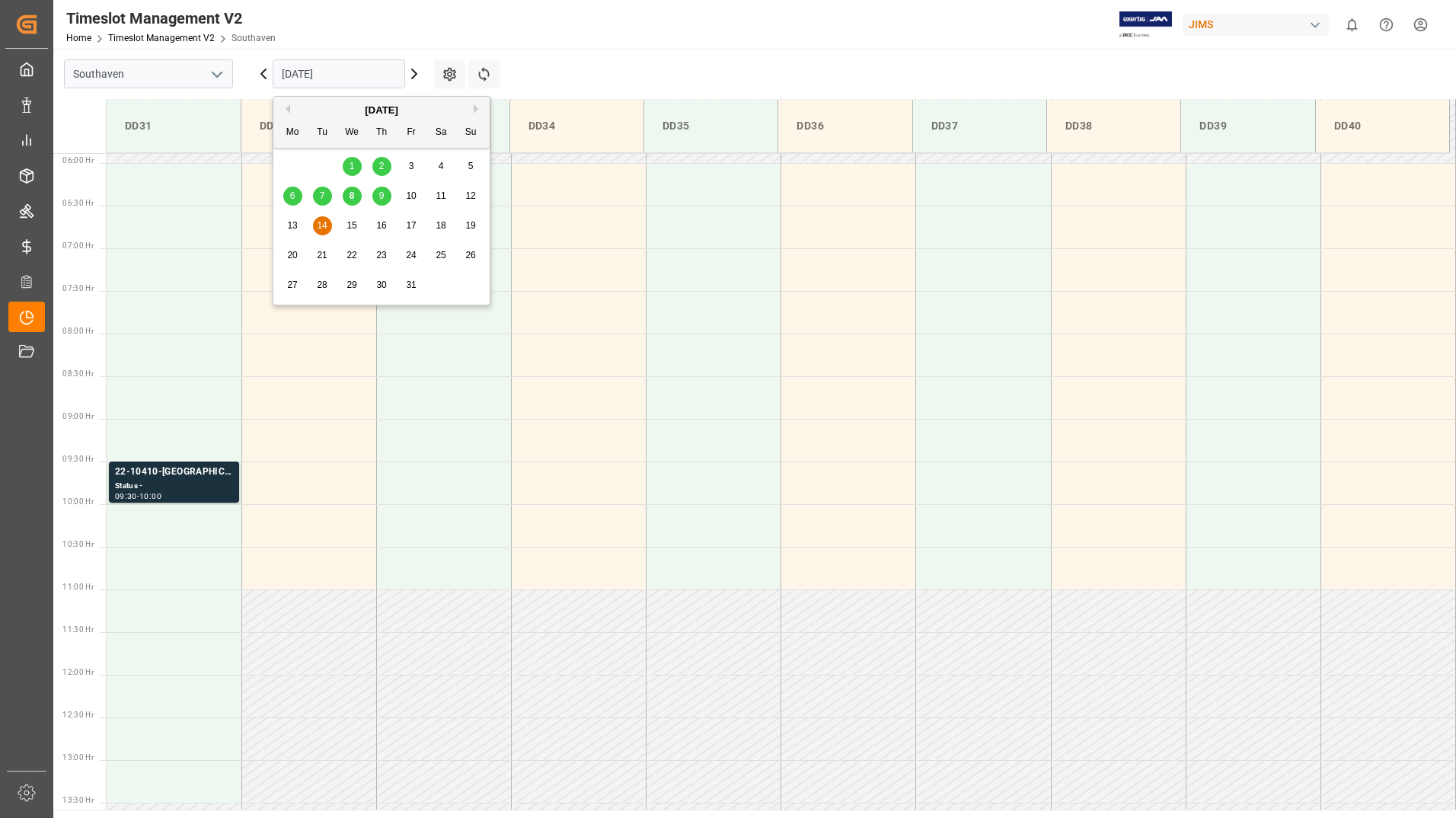
click at [442, 195] on span "11" at bounding box center [441, 196] width 10 height 11
click at [354, 69] on input "[DATE]" at bounding box center [338, 74] width 132 height 29
click at [414, 193] on span "10" at bounding box center [411, 196] width 10 height 11
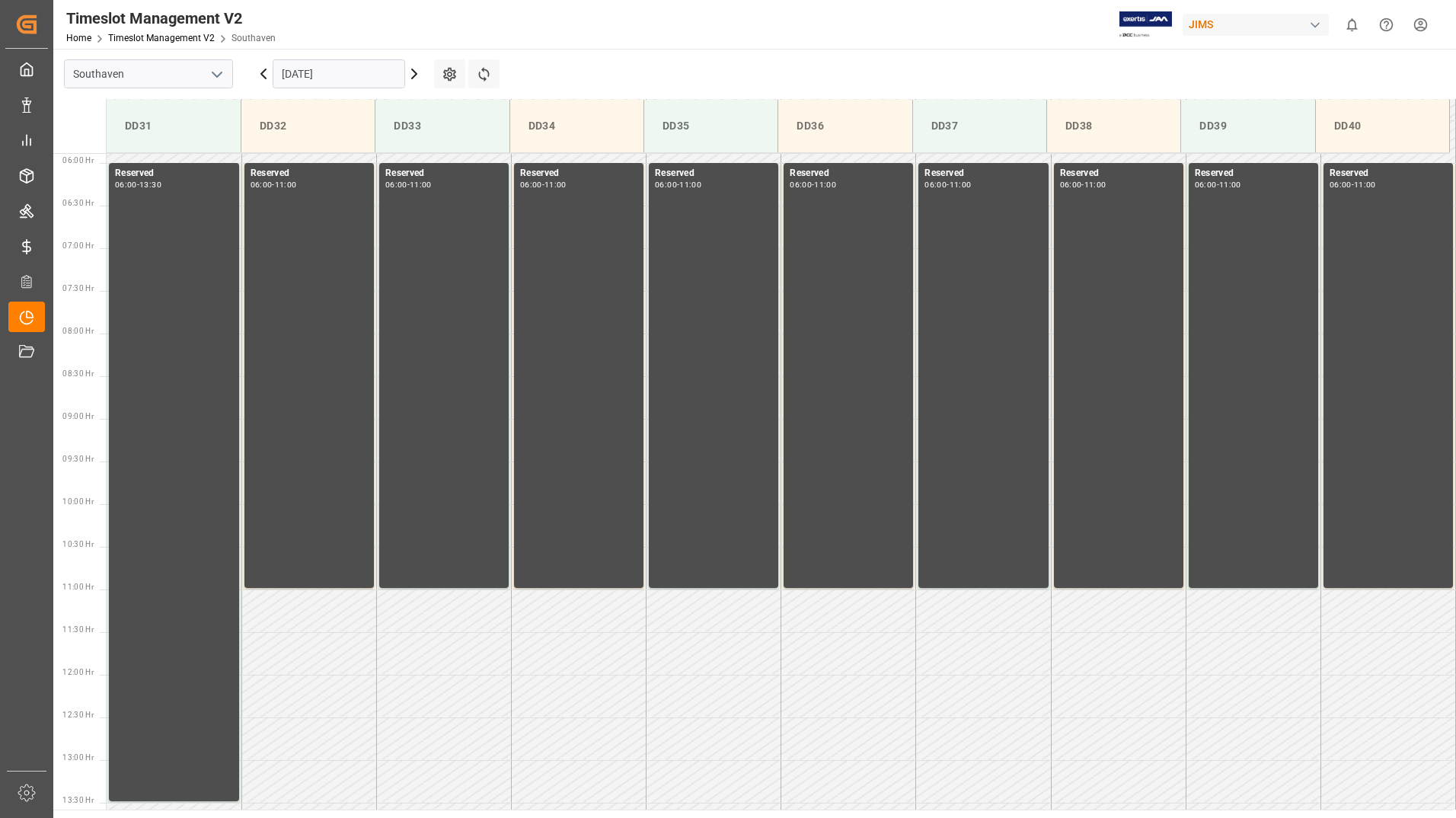
click at [351, 70] on input "[DATE]" at bounding box center [338, 74] width 132 height 29
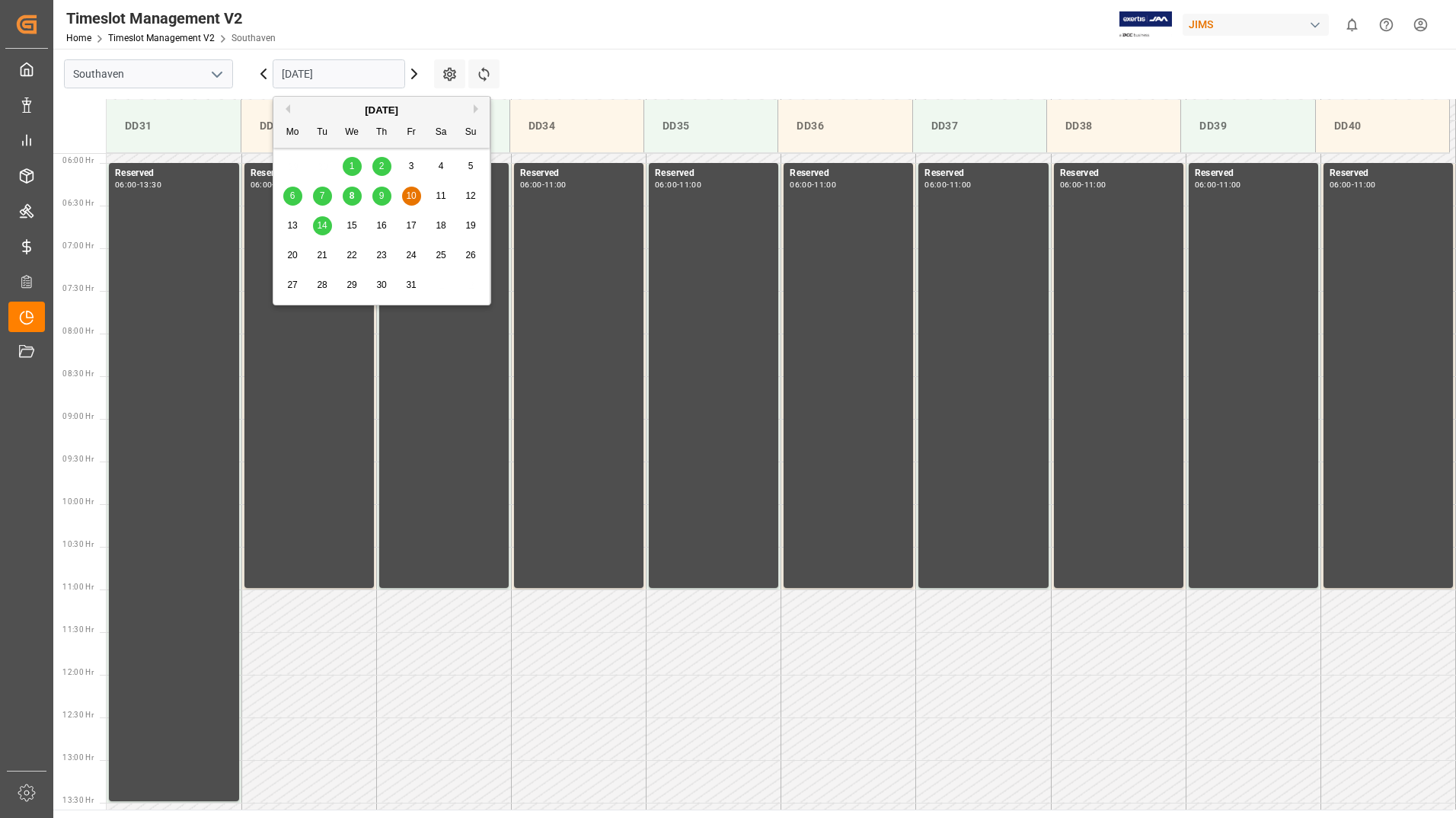
click at [355, 194] on div "8" at bounding box center [351, 196] width 19 height 19
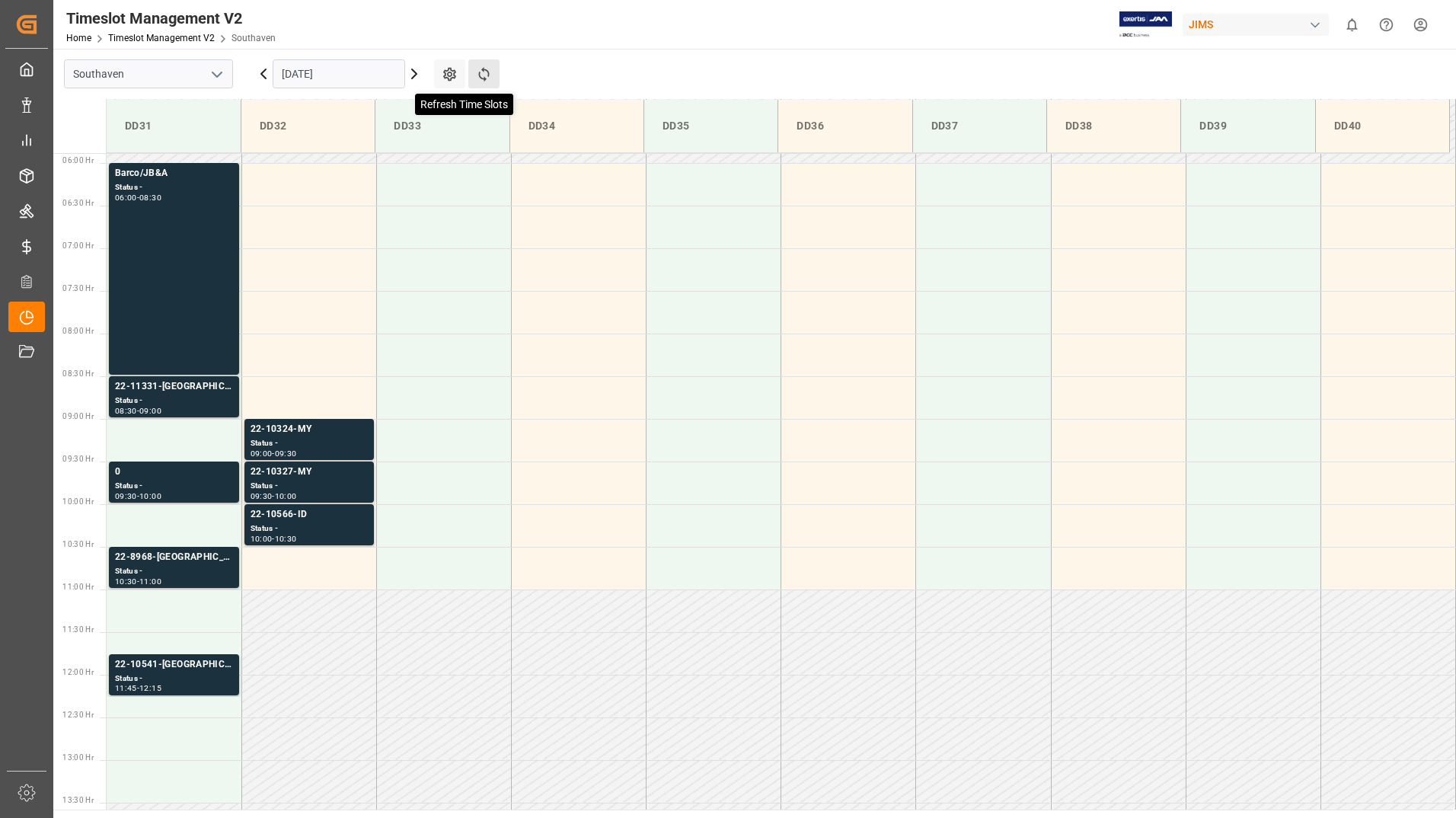
click at [485, 69] on icon at bounding box center [483, 75] width 11 height 15
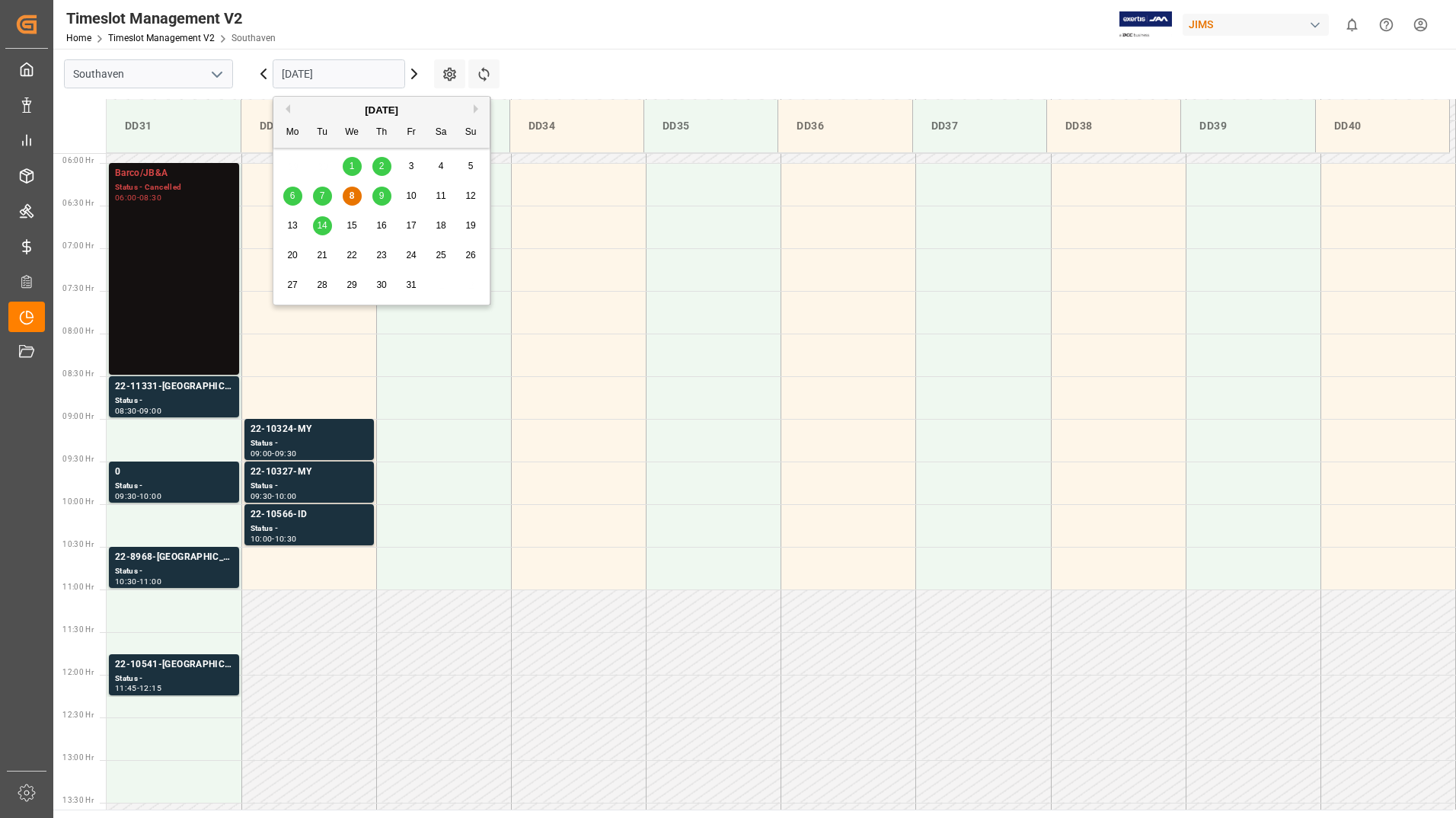
click at [351, 75] on input "[DATE]" at bounding box center [338, 74] width 132 height 29
click at [382, 198] on span "9" at bounding box center [381, 196] width 6 height 11
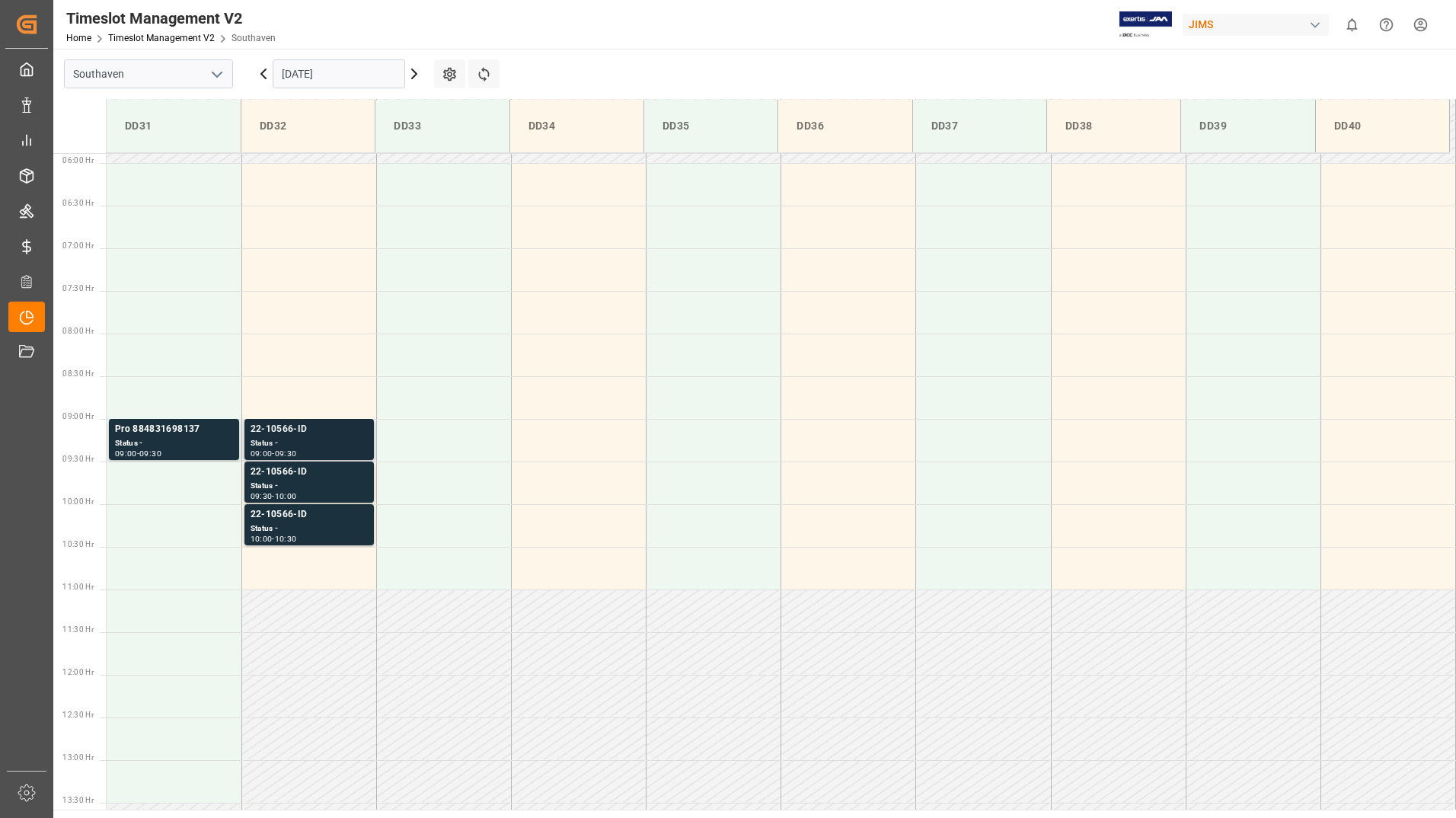
click at [355, 443] on div "Status -" at bounding box center [309, 444] width 118 height 13
click at [352, 481] on div "Status -" at bounding box center [309, 486] width 118 height 13
click at [348, 523] on div "Status -" at bounding box center [309, 529] width 118 height 13
click at [349, 525] on div "Status -" at bounding box center [309, 529] width 118 height 13
click at [349, 483] on div "Status -" at bounding box center [309, 486] width 118 height 13
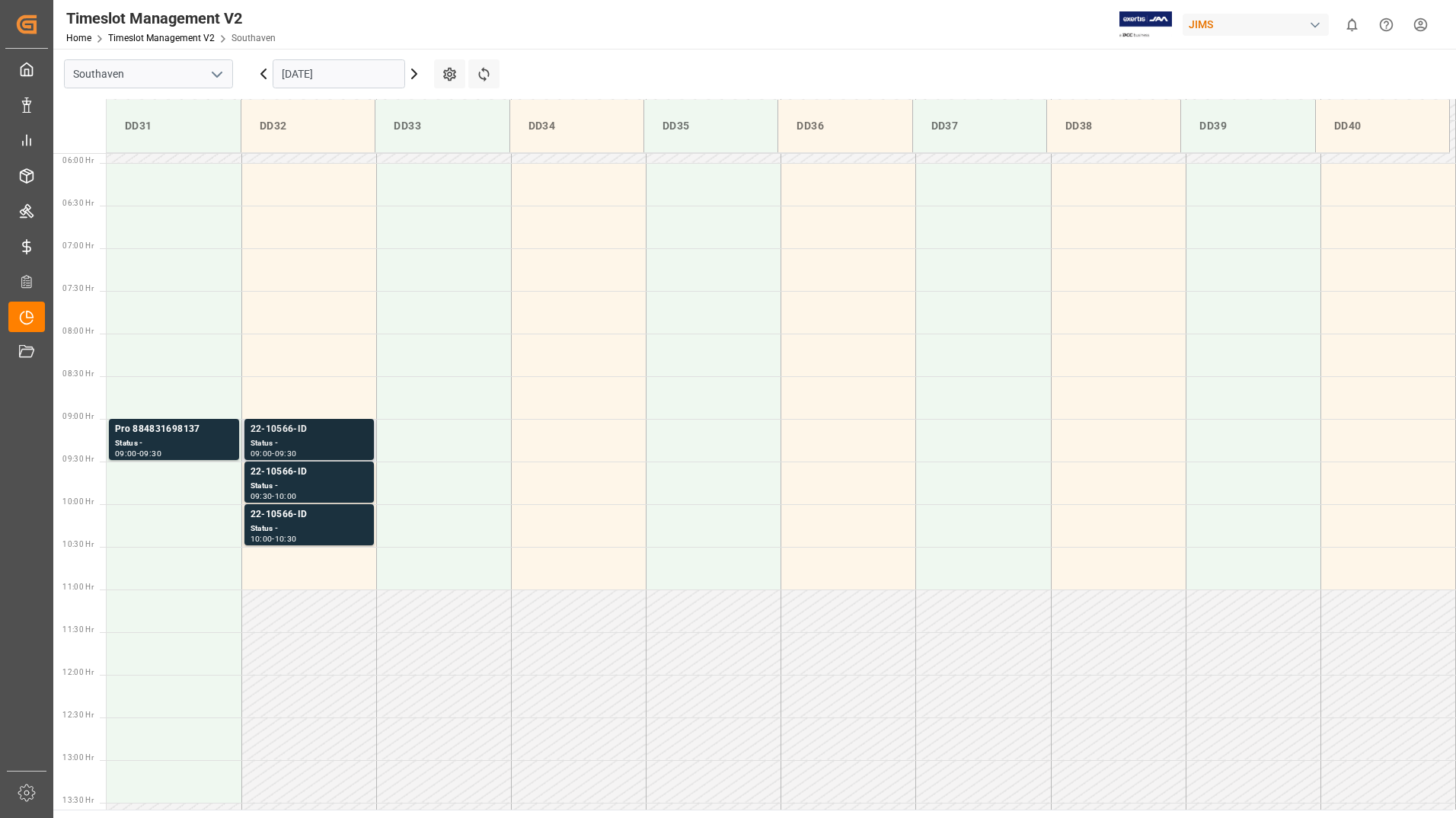
click at [347, 441] on div "Status -" at bounding box center [309, 444] width 118 height 13
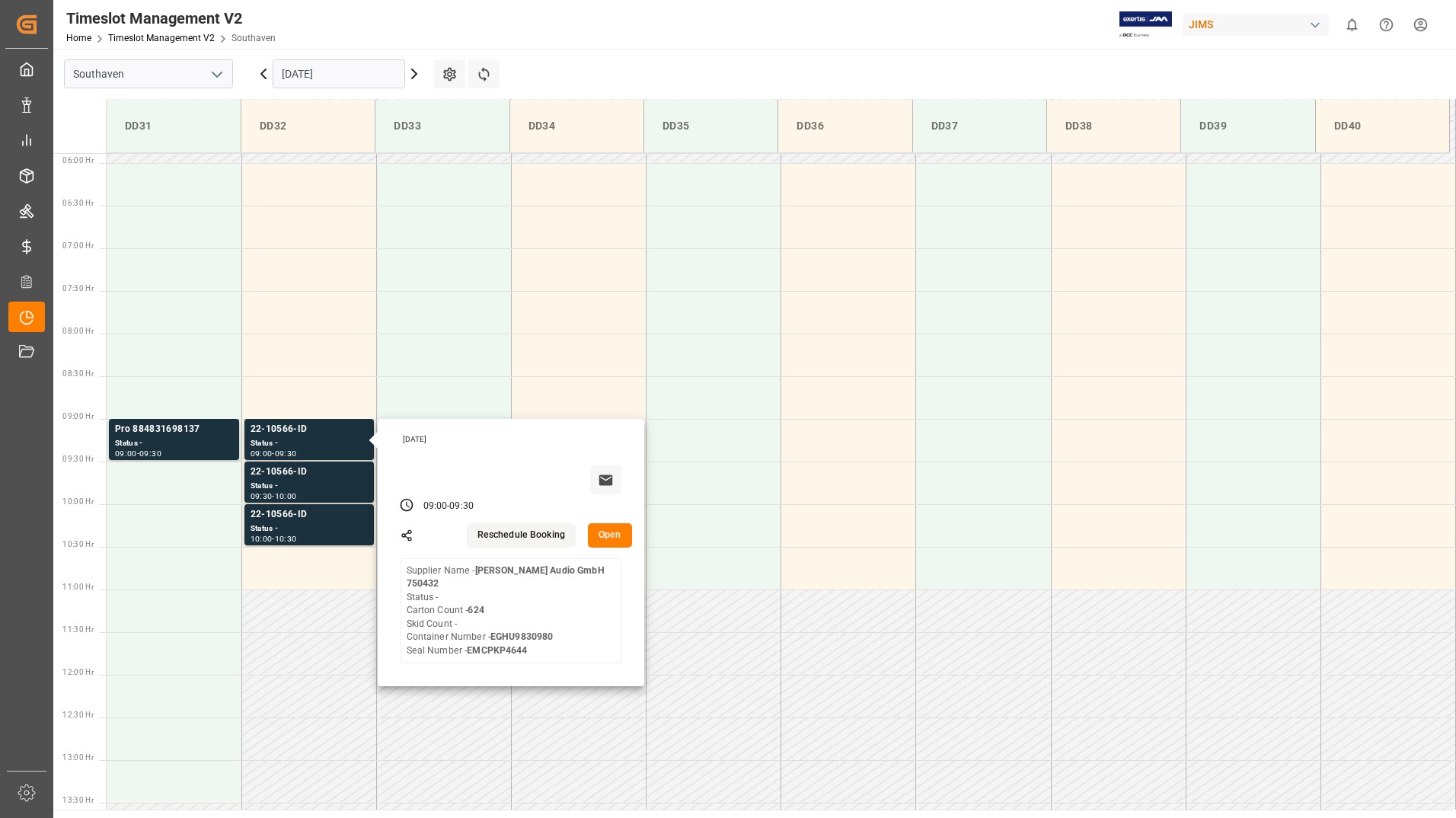
click at [354, 75] on input "[DATE]" at bounding box center [338, 74] width 132 height 29
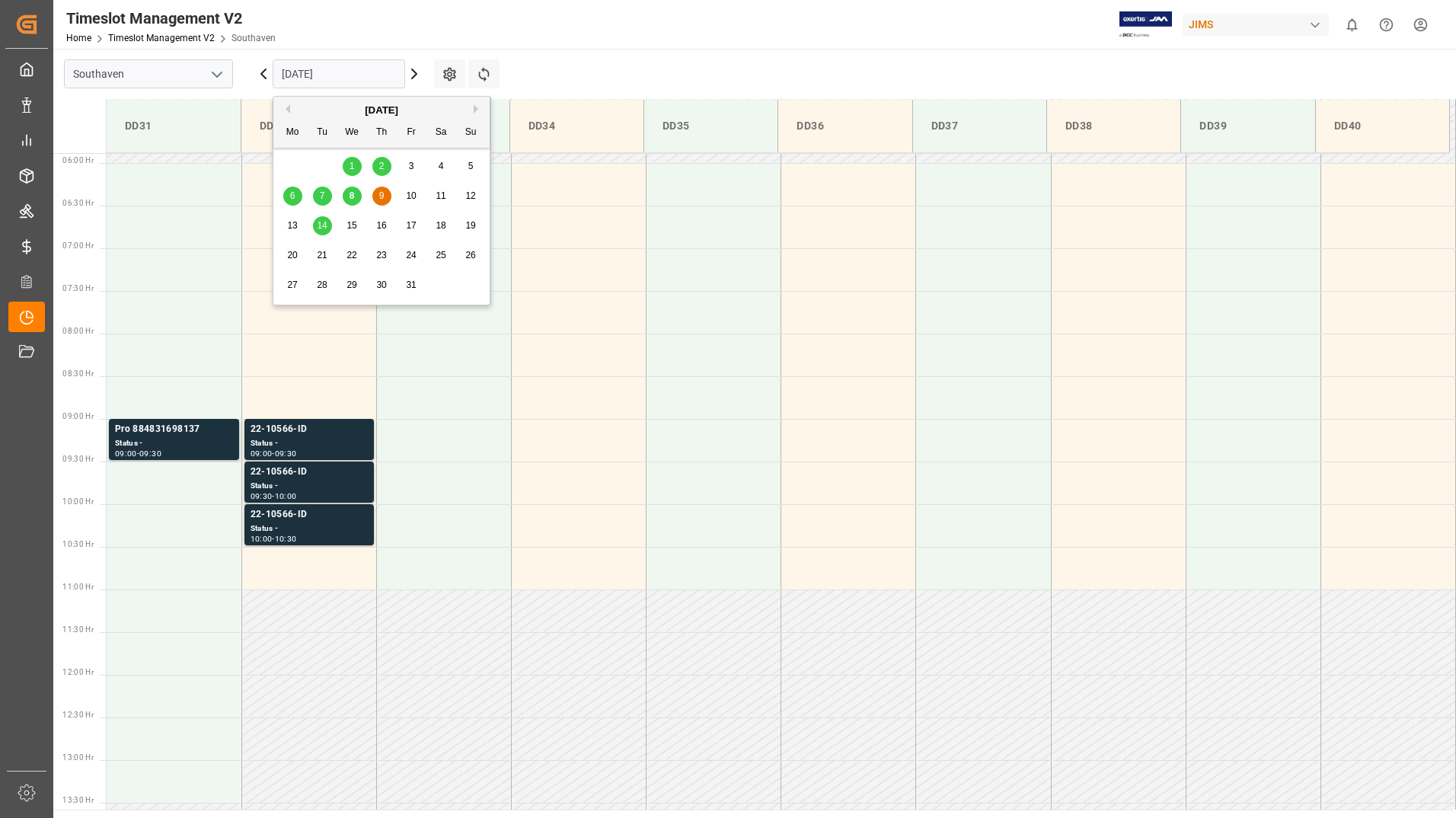
click at [413, 195] on span "10" at bounding box center [411, 196] width 10 height 11
